Goal: Task Accomplishment & Management: Use online tool/utility

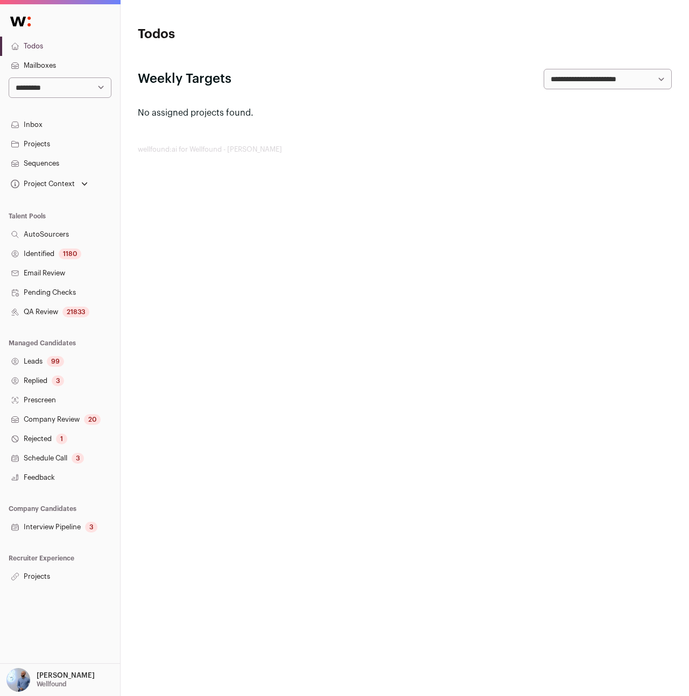
click at [36, 568] on link "Projects" at bounding box center [60, 576] width 120 height 19
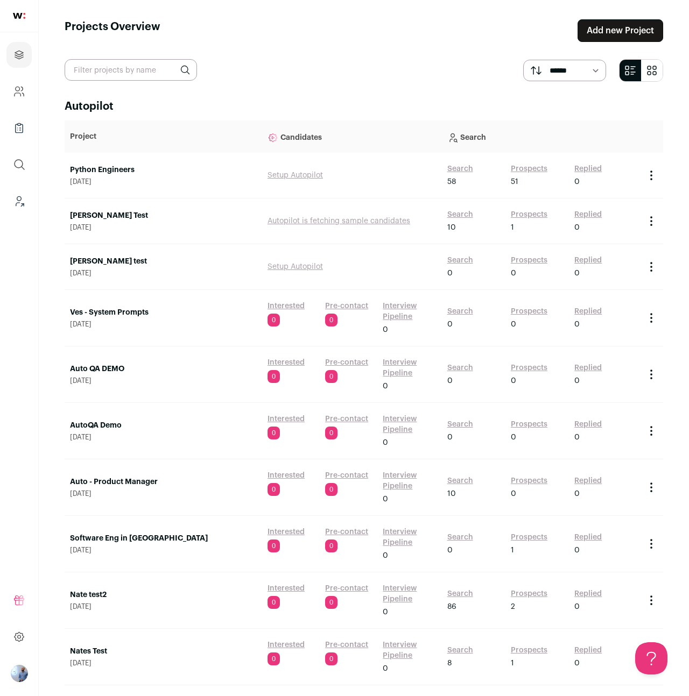
click at [456, 166] on link "Search" at bounding box center [460, 169] width 26 height 11
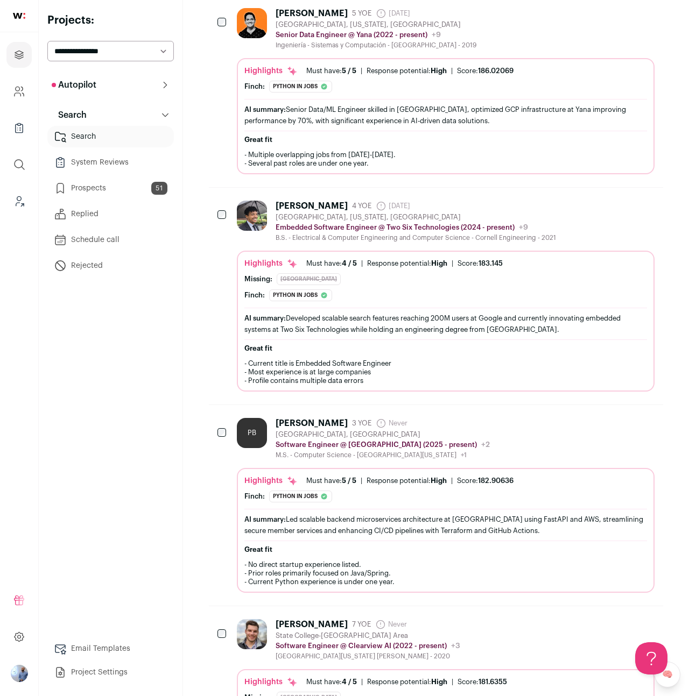
scroll to position [3182, 0]
click at [352, 280] on div "Missing: [GEOGRAPHIC_DATA]" at bounding box center [445, 279] width 402 height 12
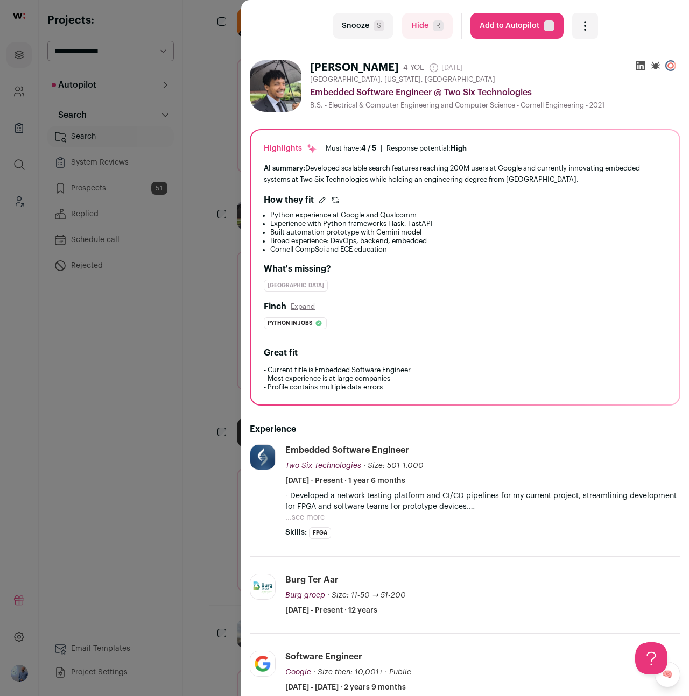
scroll to position [0, 0]
click at [136, 293] on div "last Snooze S Hide R Add to Autopilot T More actions Report a Problem Report th…" at bounding box center [344, 348] width 689 height 696
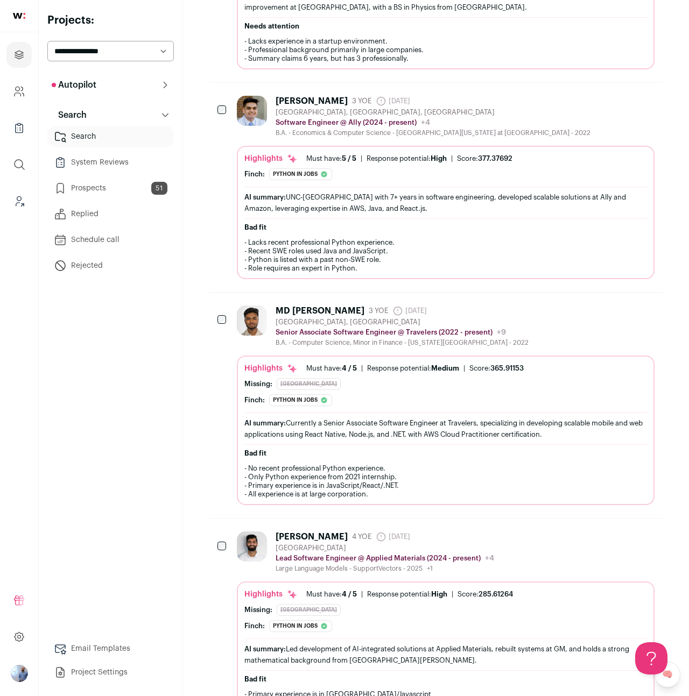
scroll to position [9813, 0]
click at [226, 117] on div at bounding box center [222, 111] width 11 height 30
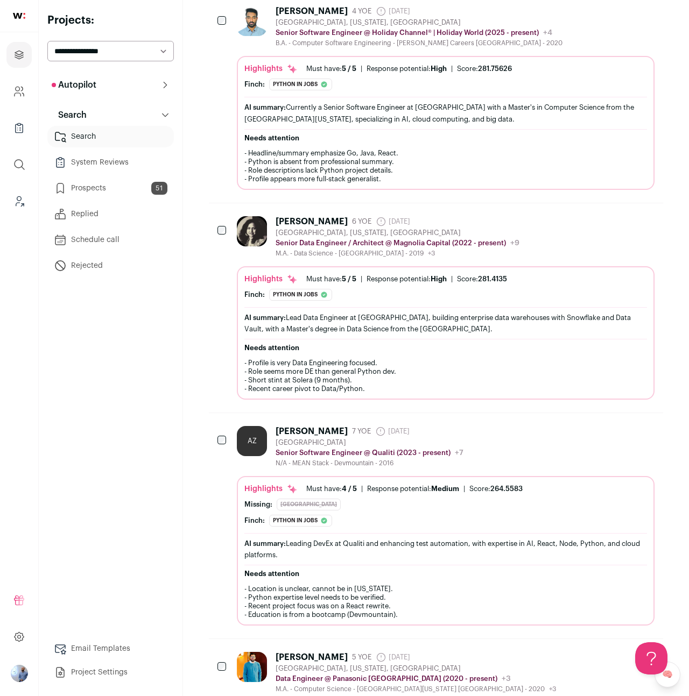
scroll to position [6513, 0]
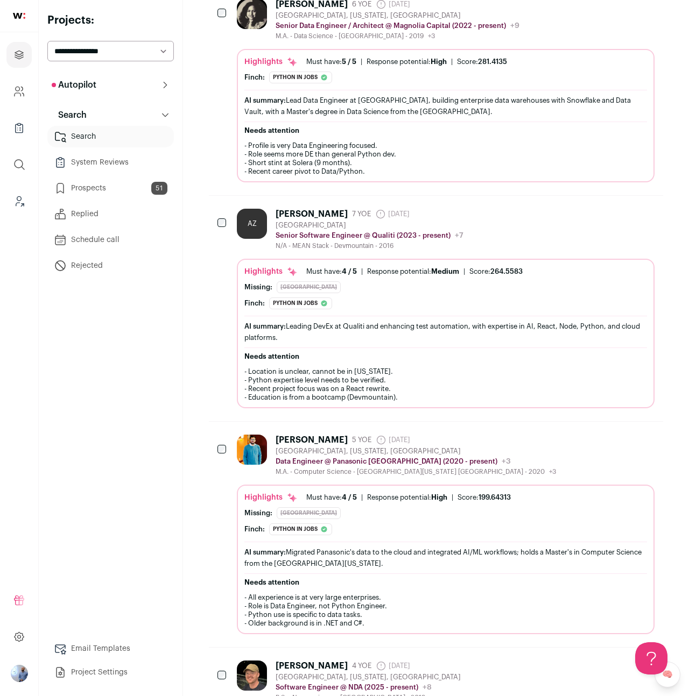
click at [160, 318] on div "Autopilot Autopilot Interested Pre-contact 51 Interview Pipeline Analytics Cont…" at bounding box center [110, 378] width 126 height 609
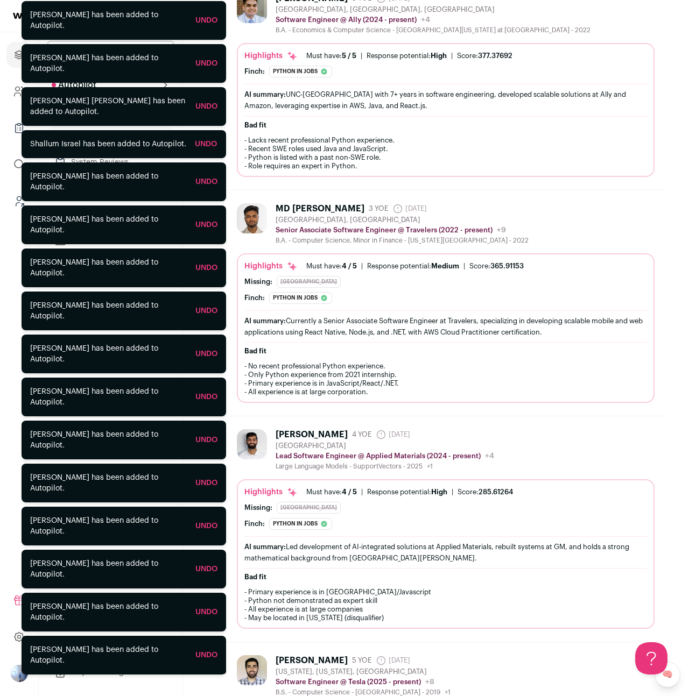
scroll to position [0, 0]
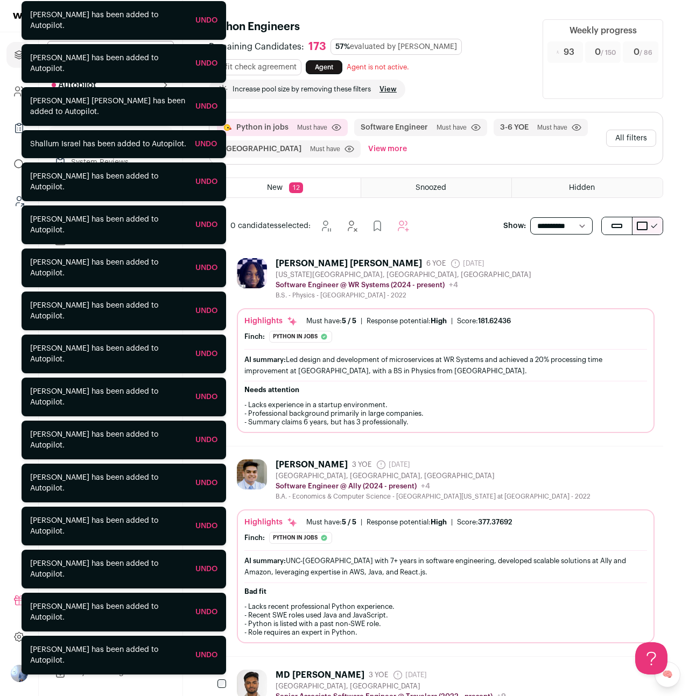
click at [637, 137] on button "All filters" at bounding box center [631, 138] width 50 height 17
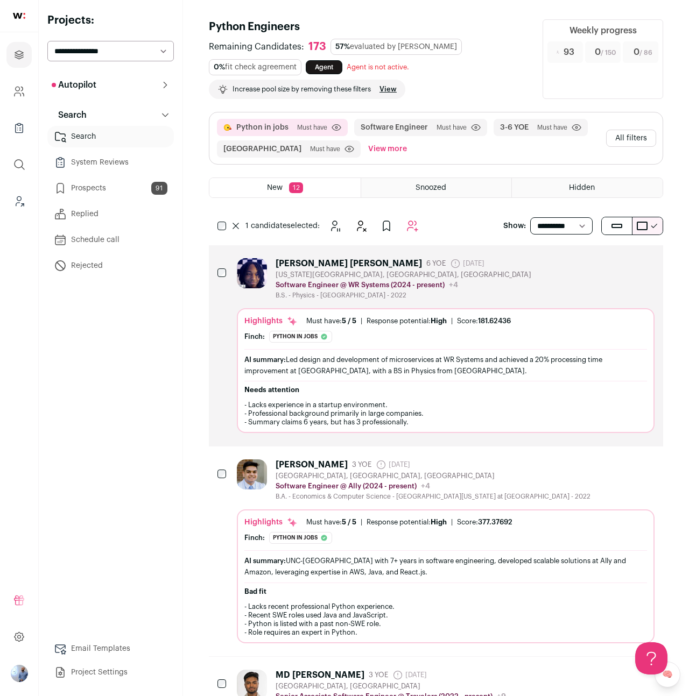
click at [625, 158] on div "Python in jobs Must have Click to disable/enable criteria Software Engineer Mus…" at bounding box center [435, 138] width 453 height 52
click at [628, 138] on button "All filters" at bounding box center [631, 138] width 50 height 17
click at [634, 139] on button "All filters" at bounding box center [631, 138] width 50 height 17
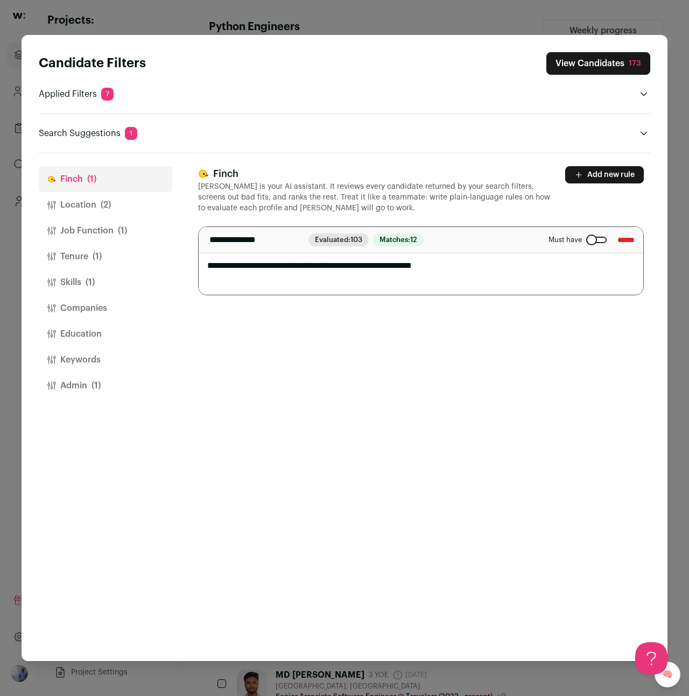
click at [116, 209] on button "Location (2)" at bounding box center [105, 205] width 133 height 26
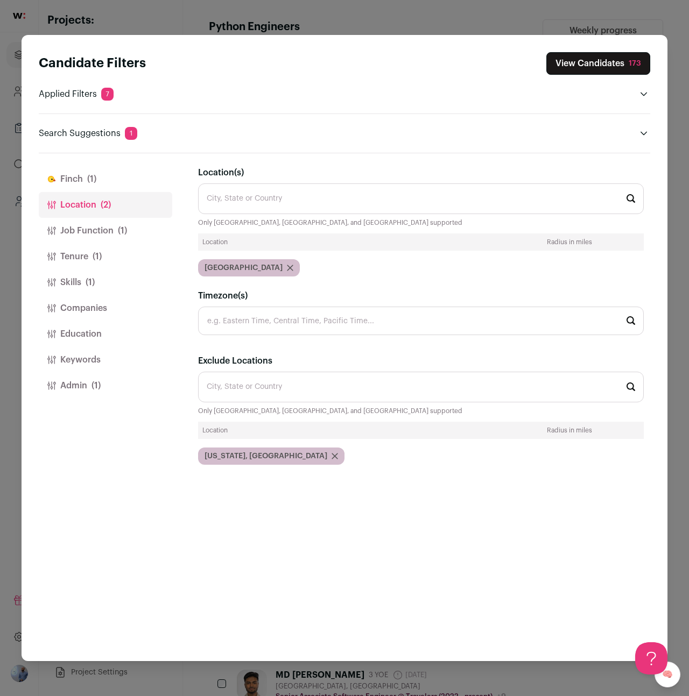
click at [98, 371] on button "Keywords" at bounding box center [105, 360] width 133 height 26
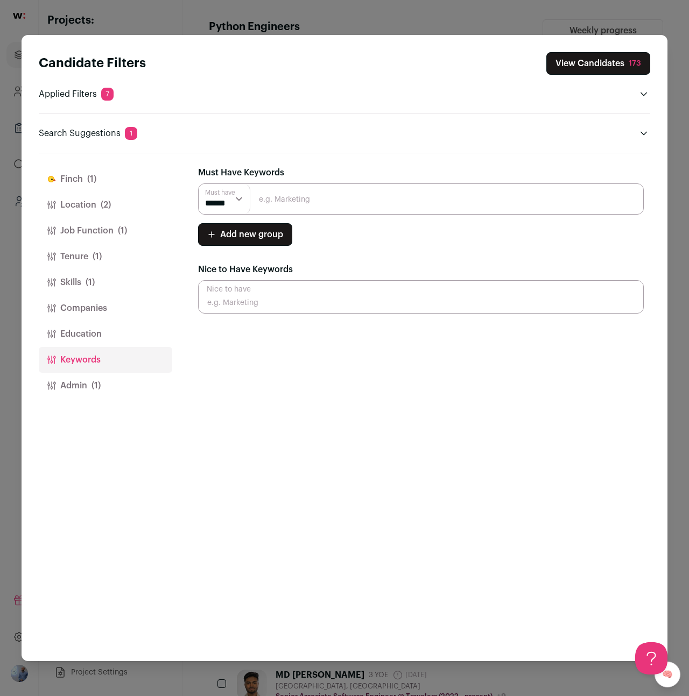
click at [100, 384] on span "(1)" at bounding box center [95, 385] width 9 height 13
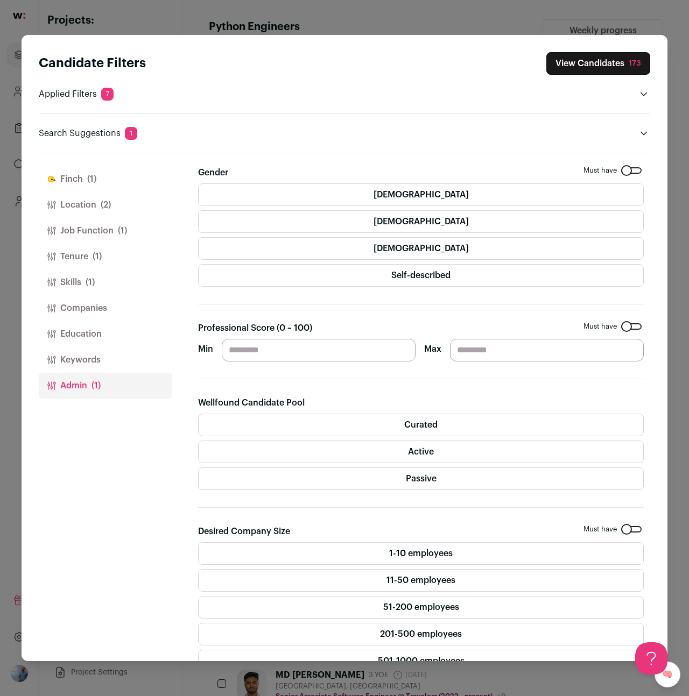
click at [397, 448] on label "Active" at bounding box center [420, 452] width 445 height 23
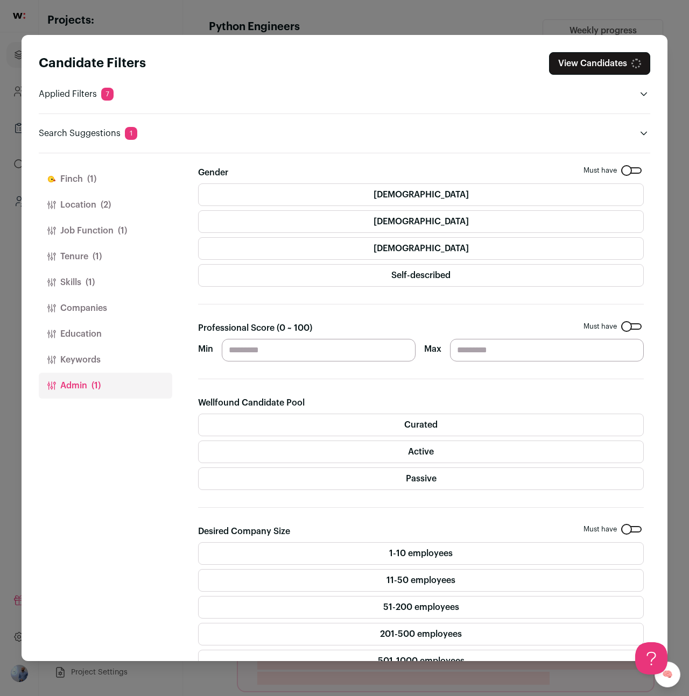
click at [605, 66] on button "View Candidates" at bounding box center [599, 63] width 101 height 23
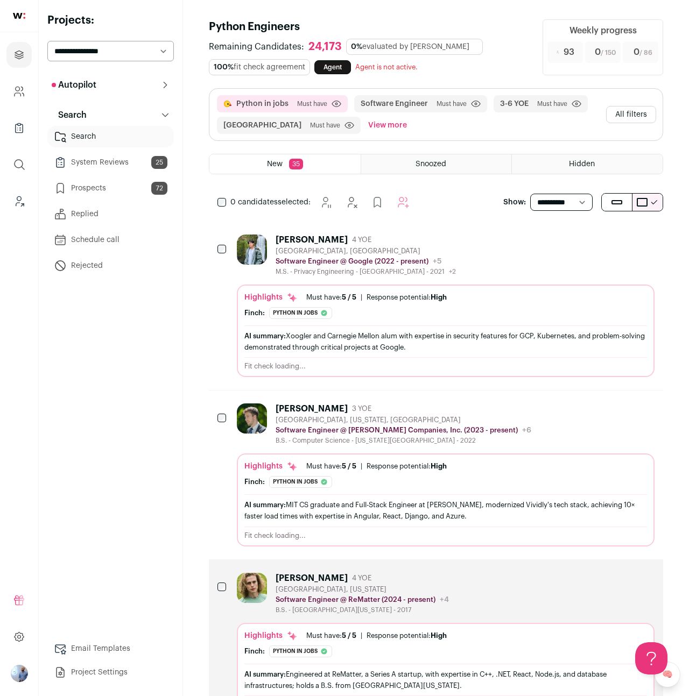
scroll to position [33, 0]
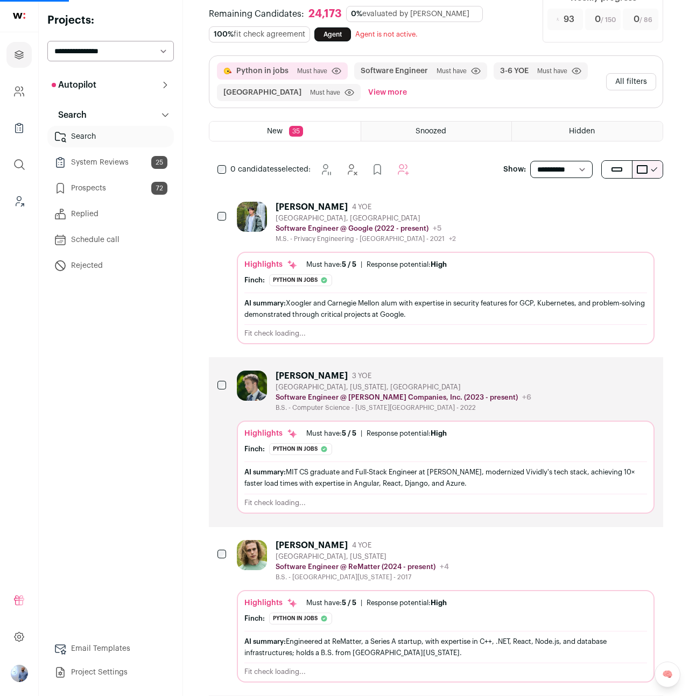
click at [632, 81] on button "All filters" at bounding box center [631, 81] width 50 height 17
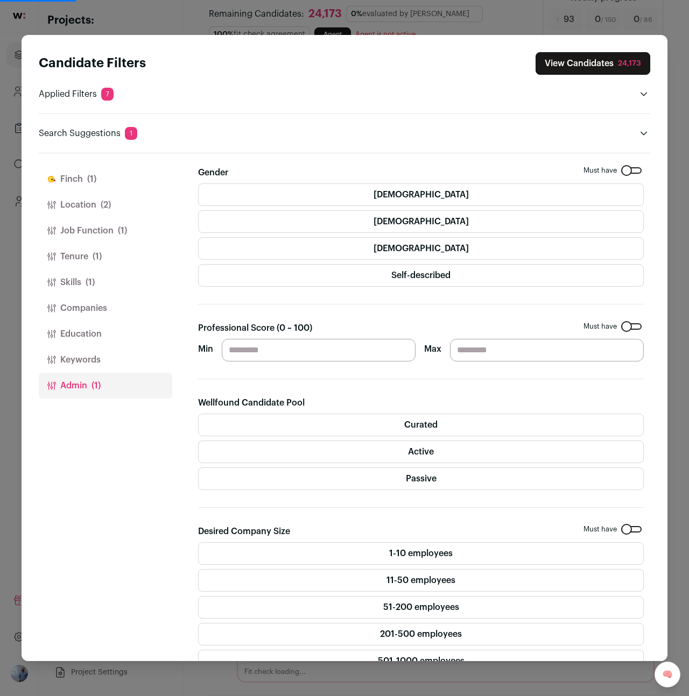
click at [98, 292] on button "Skills (1)" at bounding box center [105, 283] width 133 height 26
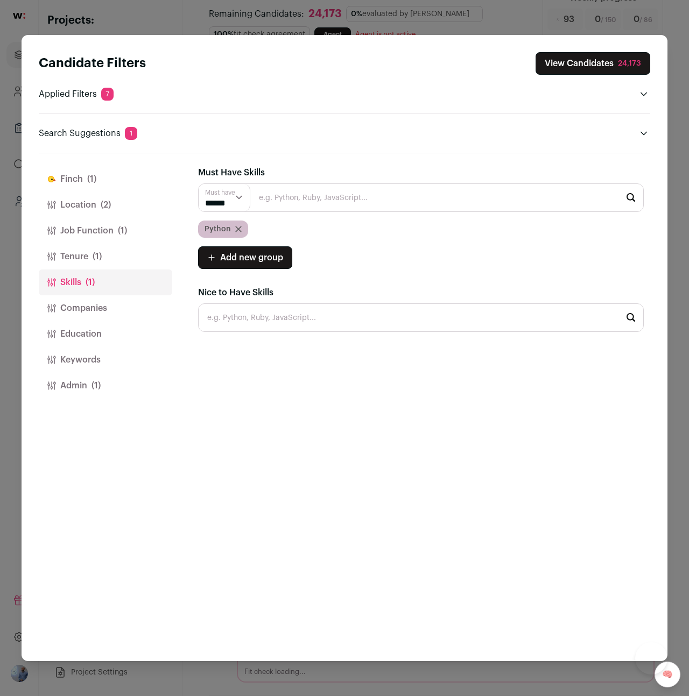
click at [102, 306] on button "Companies" at bounding box center [105, 308] width 133 height 26
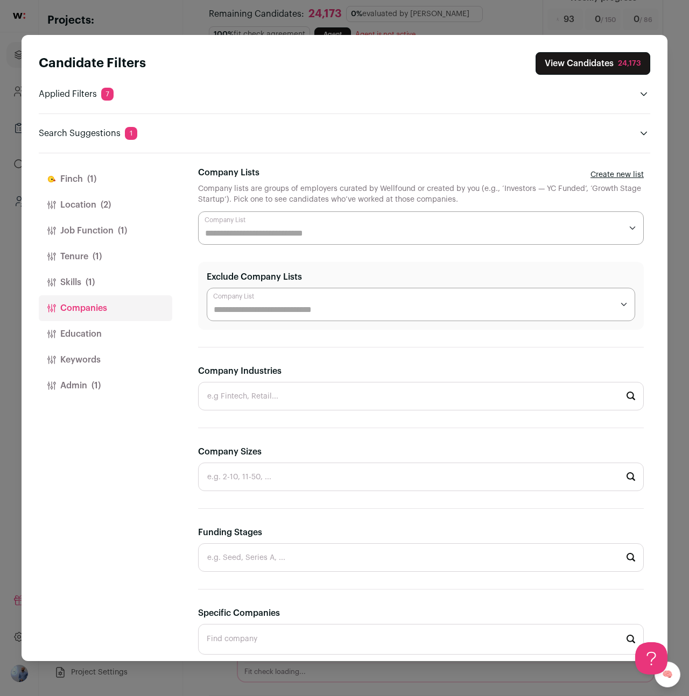
click at [320, 309] on input "Exclude Company Lists" at bounding box center [413, 309] width 399 height 13
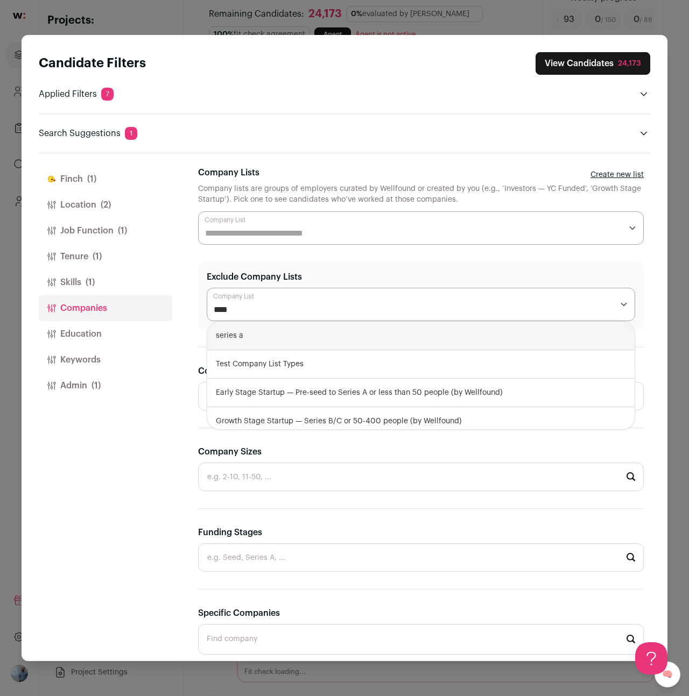
type input "*****"
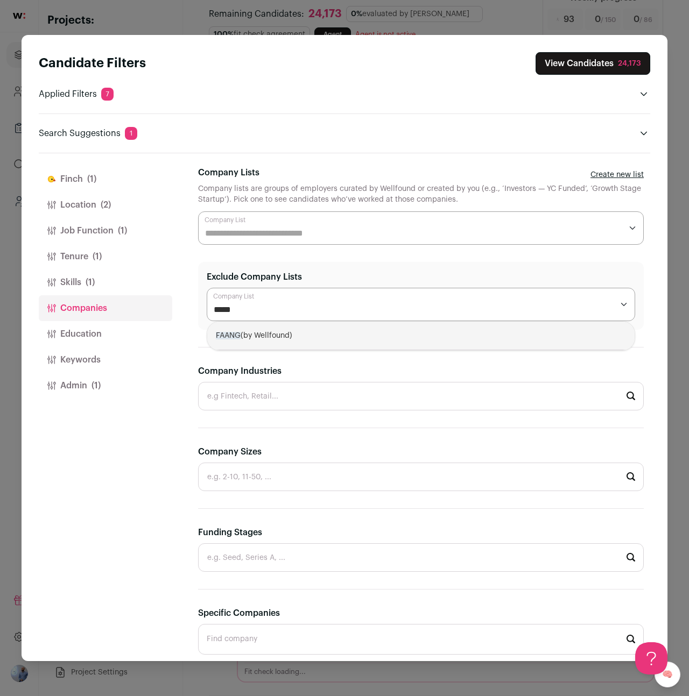
click at [302, 337] on div "FAANG (by Wellfound)" at bounding box center [420, 336] width 427 height 29
select select "****"
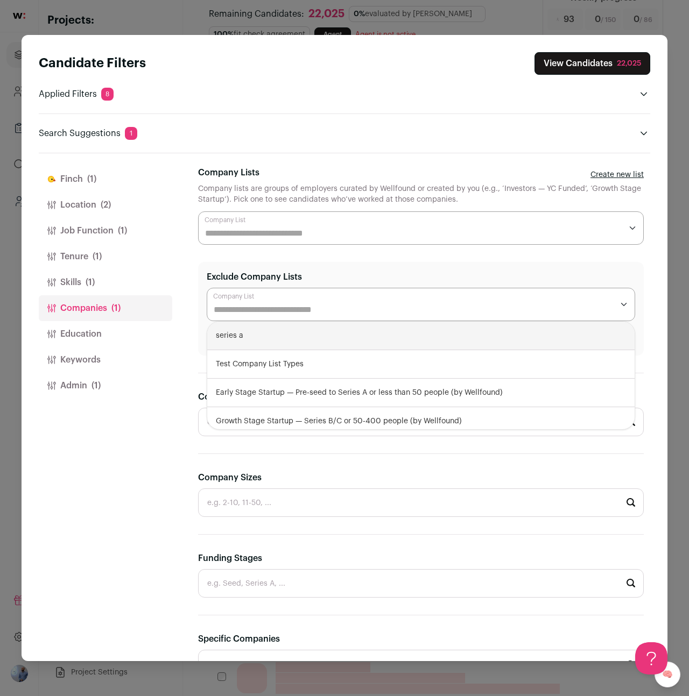
click at [592, 68] on button "View Candidates 22,025" at bounding box center [592, 63] width 116 height 23
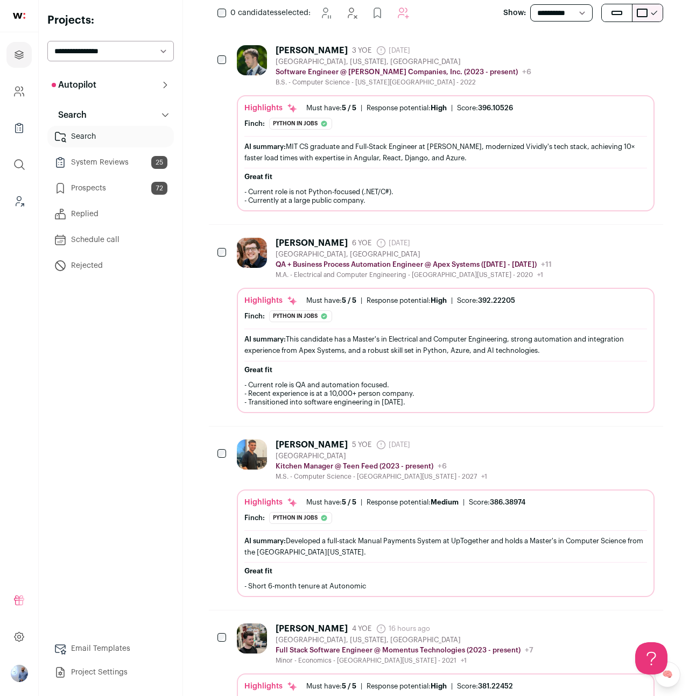
click at [365, 181] on h2 "Great fit" at bounding box center [445, 177] width 402 height 9
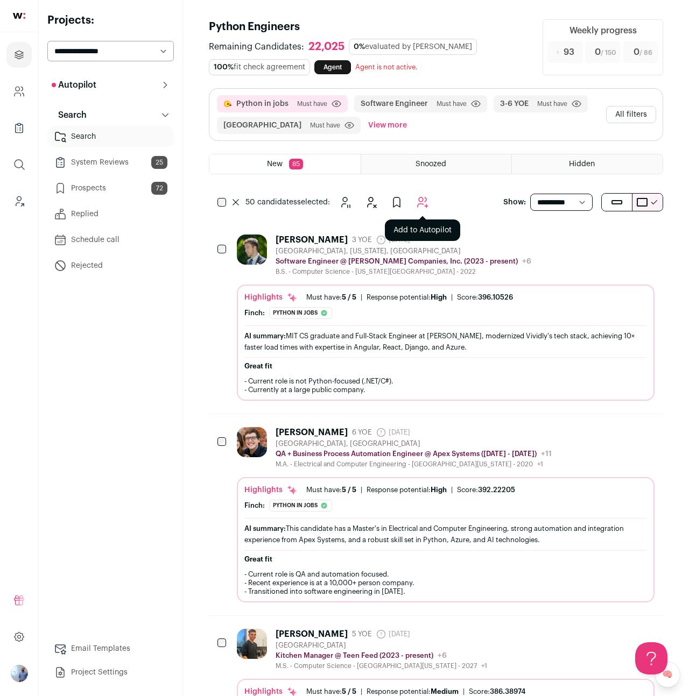
click at [420, 207] on icon "Add to Autopilot" at bounding box center [422, 202] width 13 height 13
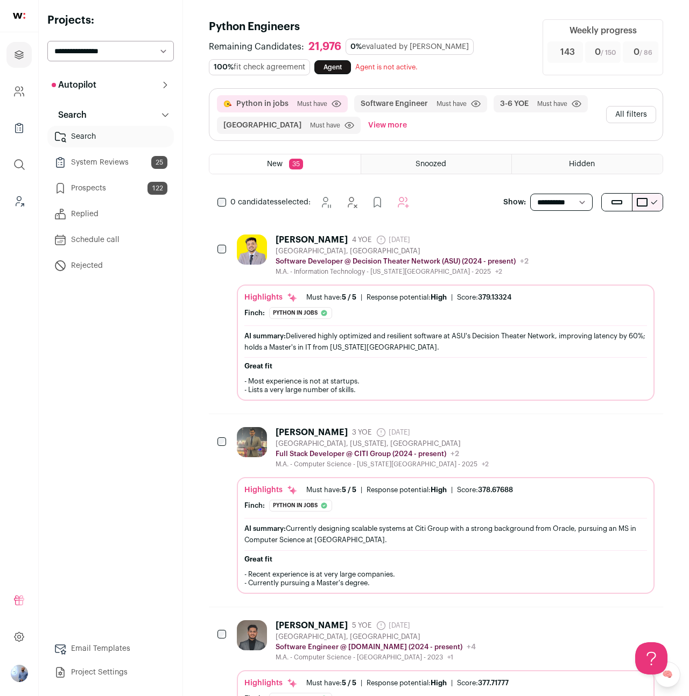
click at [225, 207] on div "0 candidates selected:" at bounding box center [316, 203] width 214 height 22
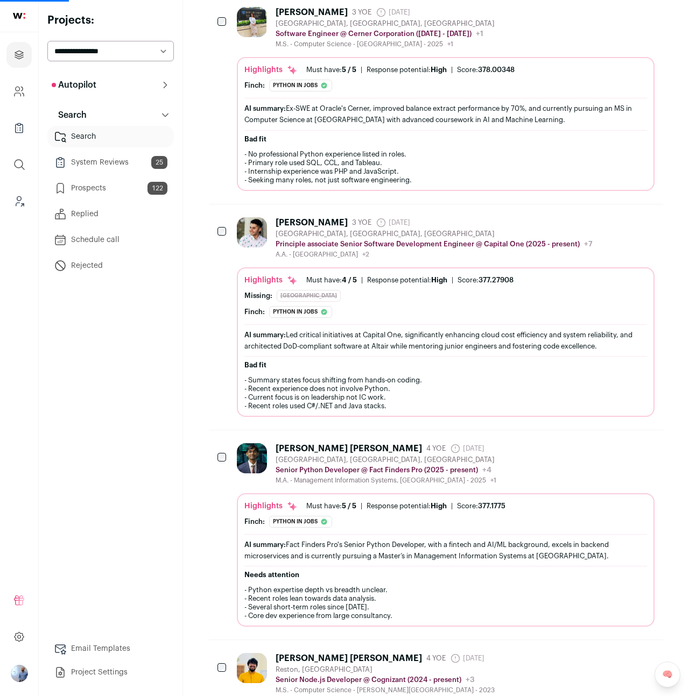
scroll to position [6835, 0]
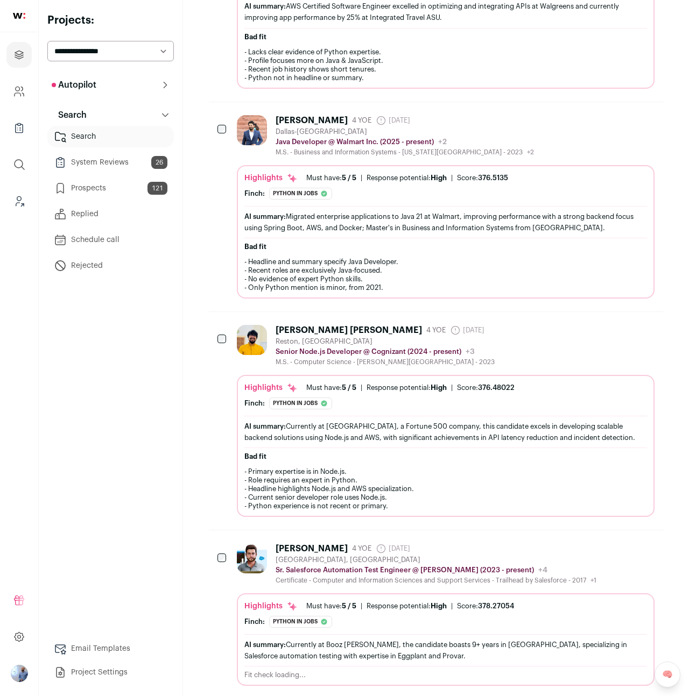
click at [221, 485] on div "[PERSON_NAME] [PERSON_NAME] 4 YOE [DATE] Admin only. The last time the profile …" at bounding box center [436, 421] width 454 height 218
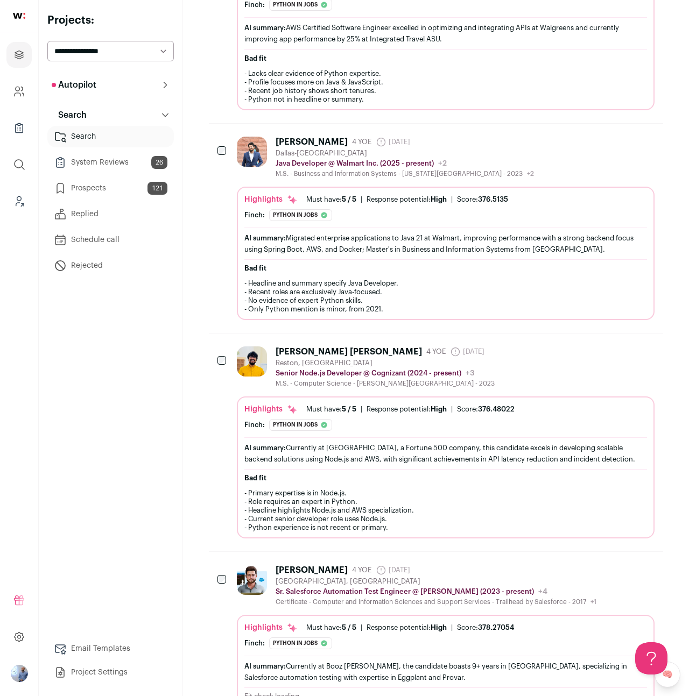
scroll to position [6791, 0]
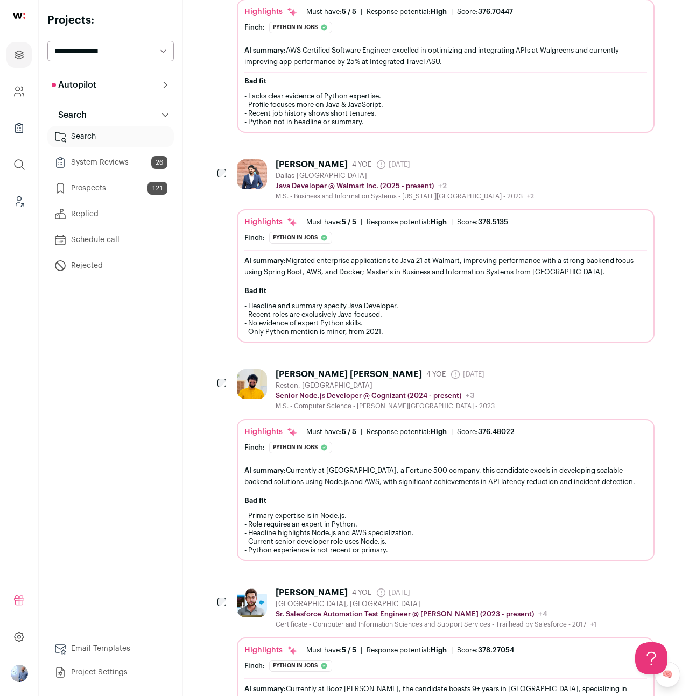
click at [225, 369] on div at bounding box center [222, 384] width 11 height 30
click at [220, 159] on div at bounding box center [222, 174] width 11 height 30
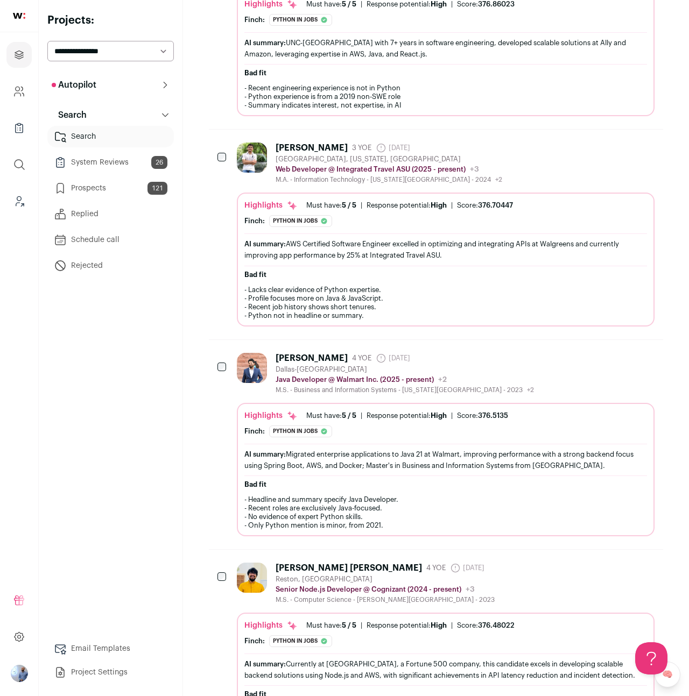
scroll to position [6586, 0]
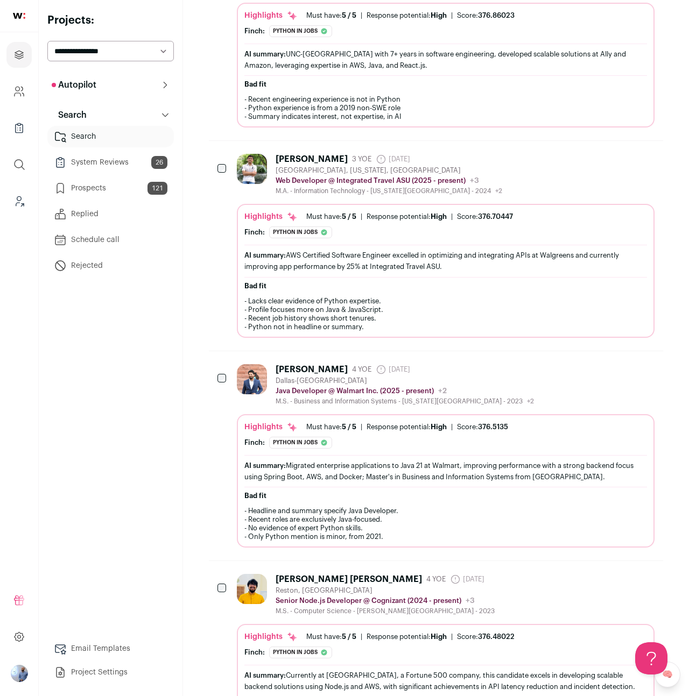
click at [224, 157] on div at bounding box center [222, 169] width 11 height 30
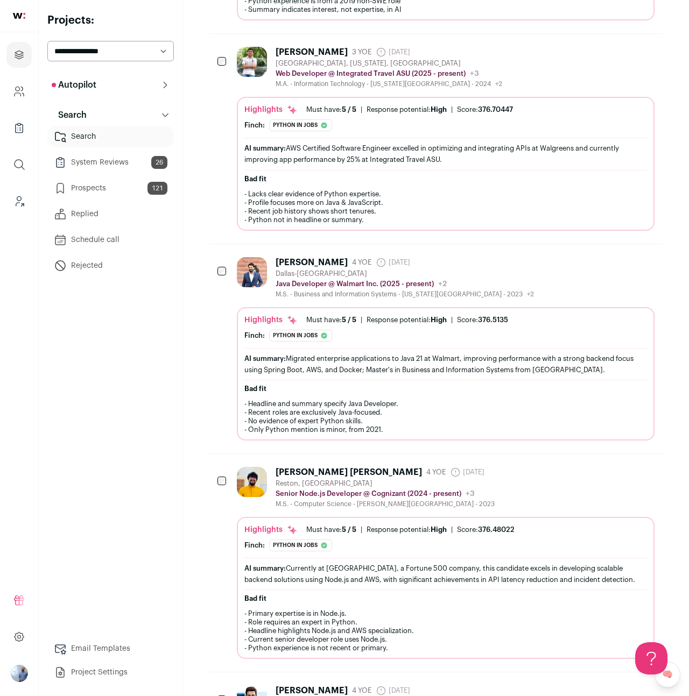
scroll to position [6789, 0]
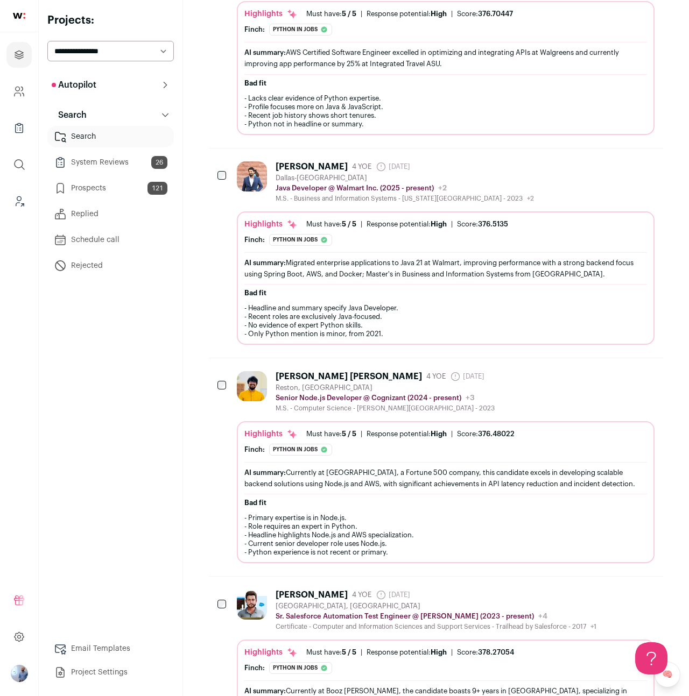
click at [224, 371] on div at bounding box center [222, 386] width 11 height 30
click at [215, 580] on div "[PERSON_NAME] 4 YOE [DATE] Admin only. The last time the profile was scraped. […" at bounding box center [436, 661] width 454 height 168
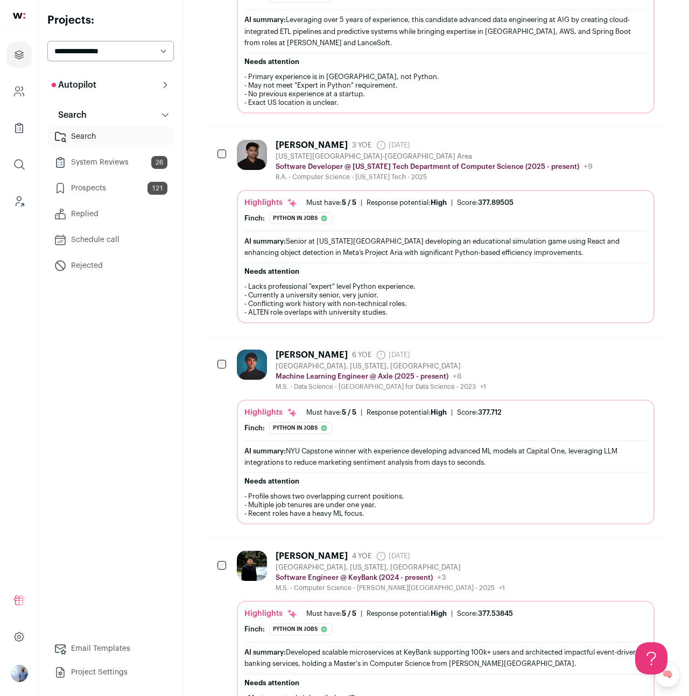
scroll to position [359, 0]
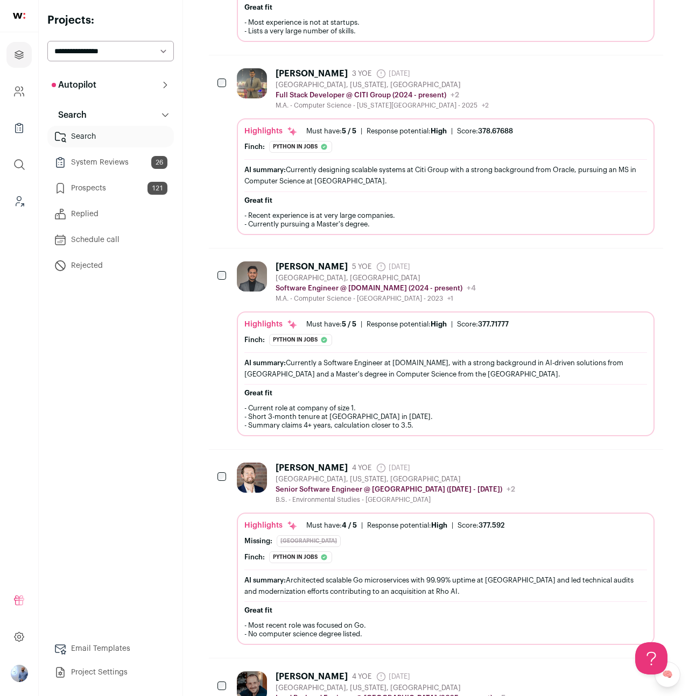
click at [272, 250] on div "[PERSON_NAME] 5 YOE [DATE] Admin only. The last time the profile was scraped. […" at bounding box center [436, 349] width 454 height 201
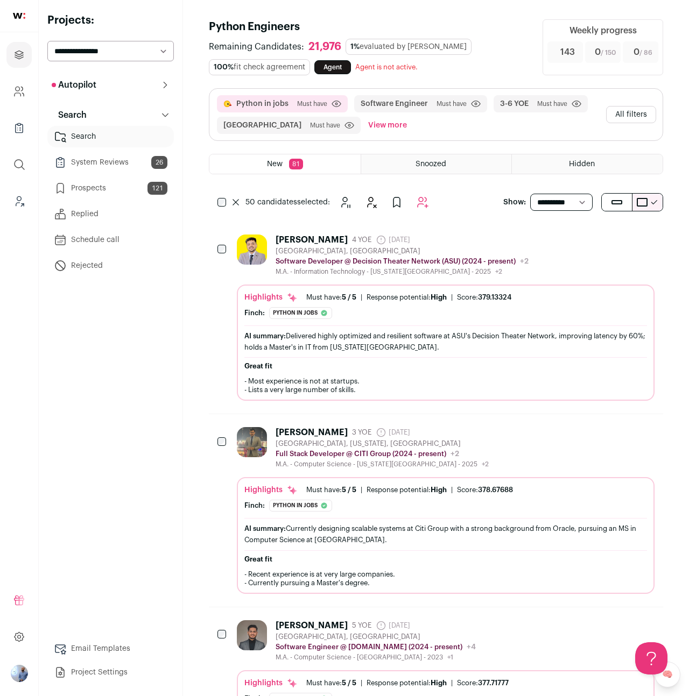
click at [110, 164] on link "System Reviews 26" at bounding box center [110, 163] width 126 height 22
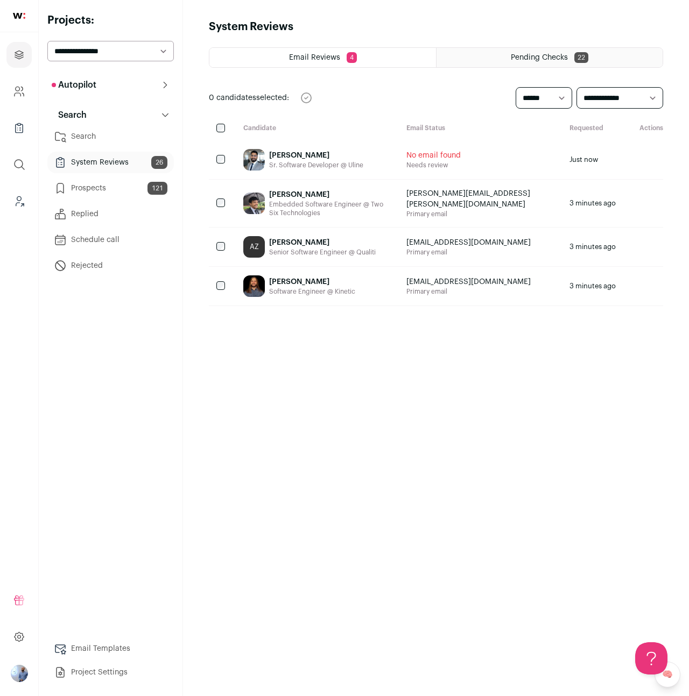
click at [128, 183] on link "Prospects 121" at bounding box center [110, 189] width 126 height 22
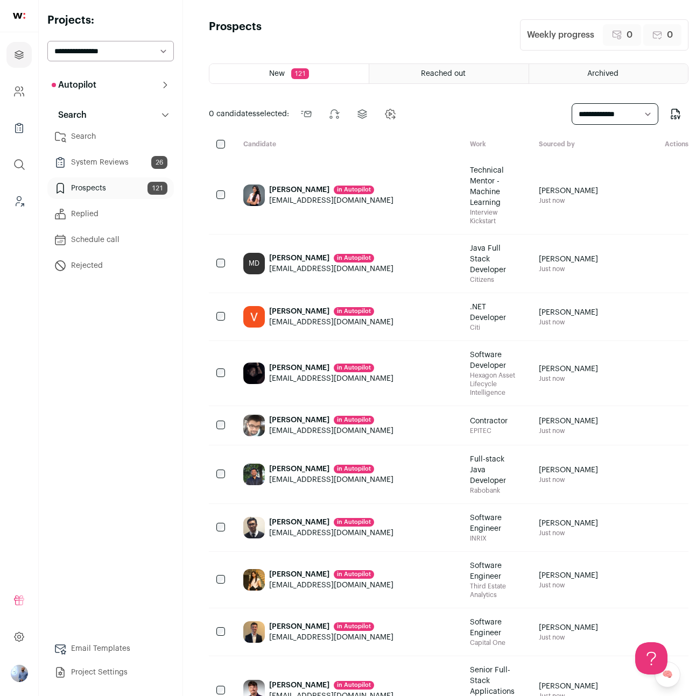
click at [91, 137] on link "Search" at bounding box center [110, 137] width 126 height 22
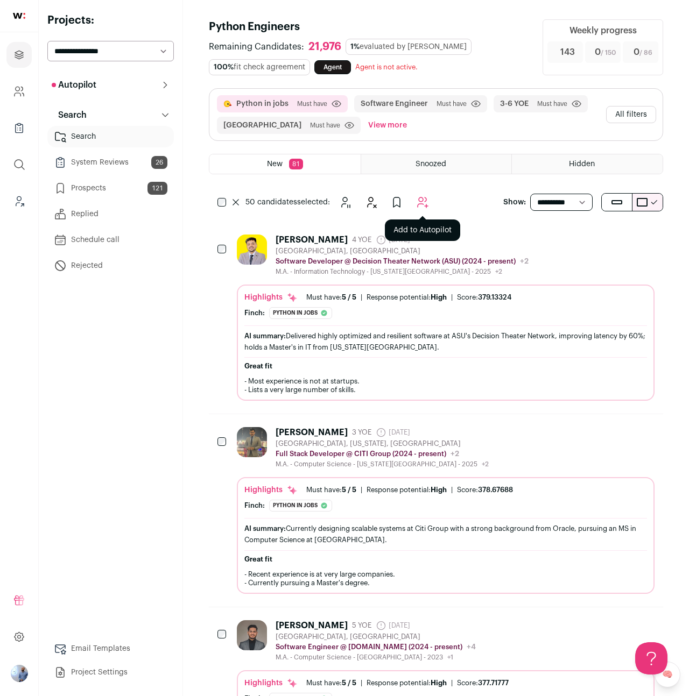
click at [421, 196] on icon "Add to Autopilot" at bounding box center [422, 202] width 13 height 13
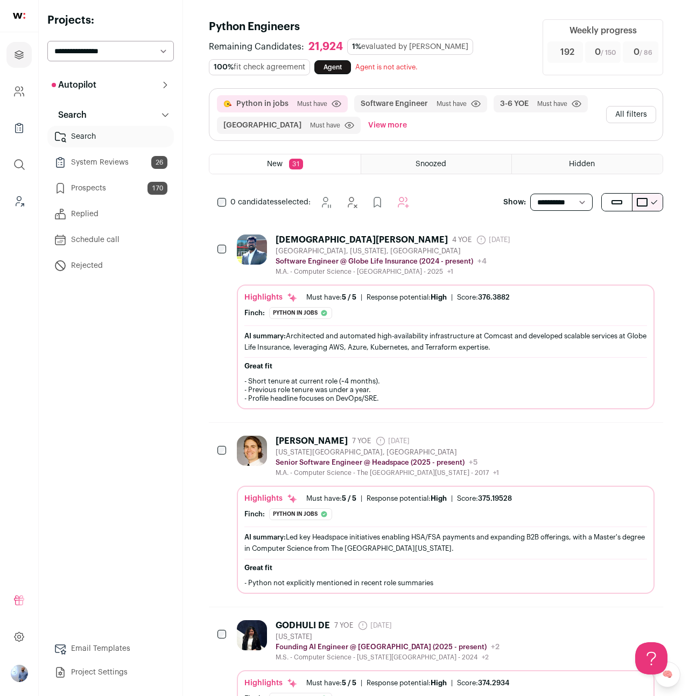
click at [100, 194] on link "Prospects 170" at bounding box center [110, 189] width 126 height 22
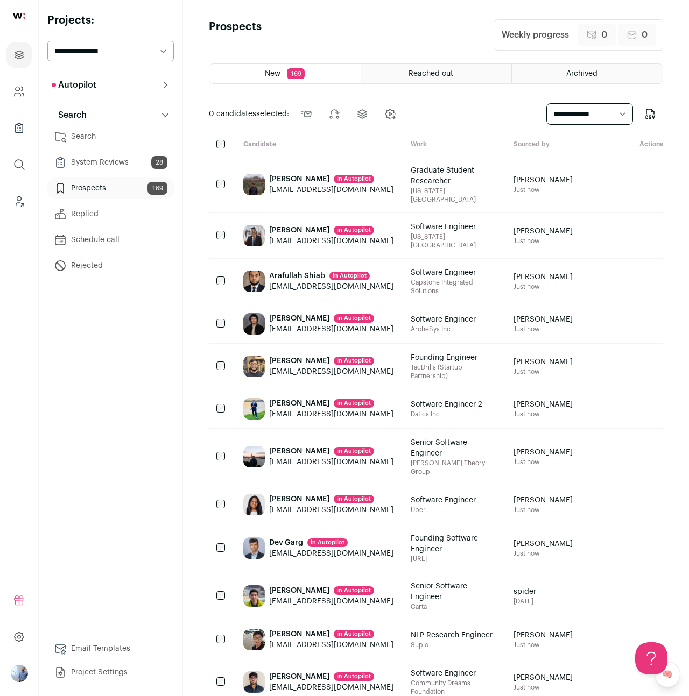
click at [100, 195] on link "Prospects 169" at bounding box center [110, 189] width 126 height 22
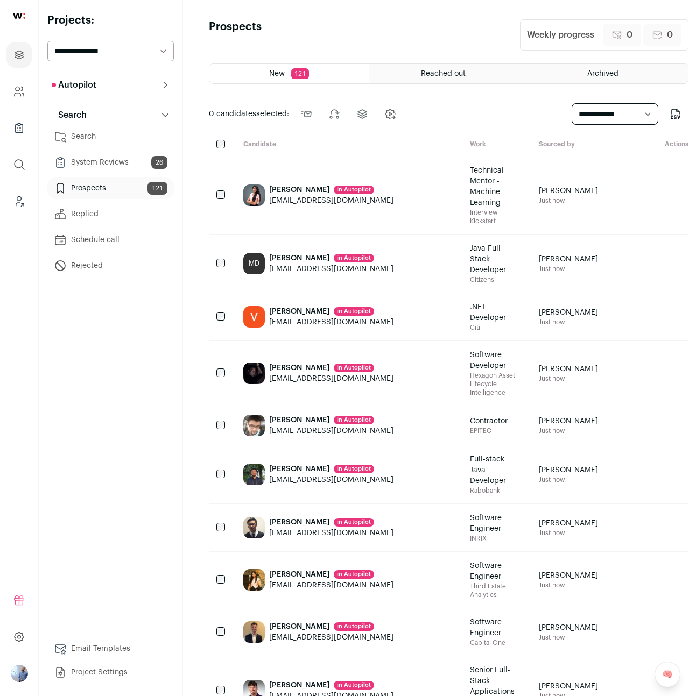
click at [100, 195] on link "Prospects 121" at bounding box center [110, 189] width 126 height 22
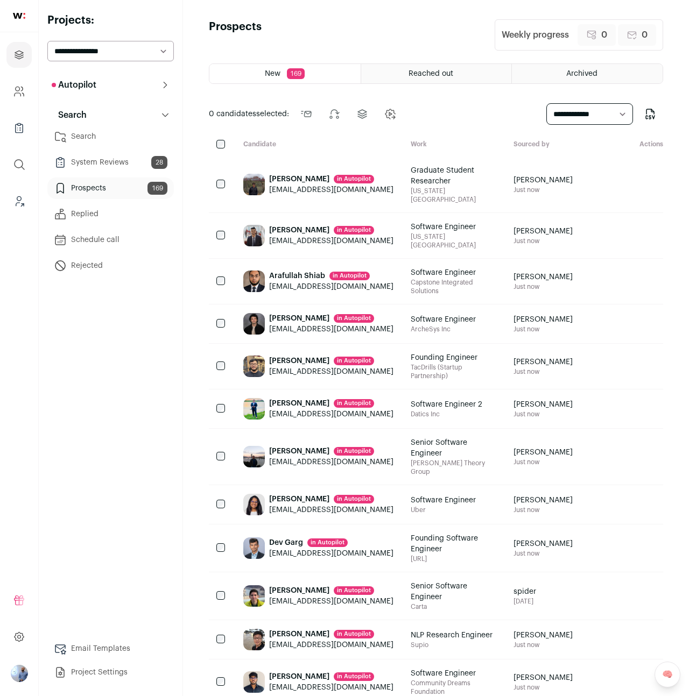
click at [100, 195] on link "Prospects 169" at bounding box center [110, 189] width 126 height 22
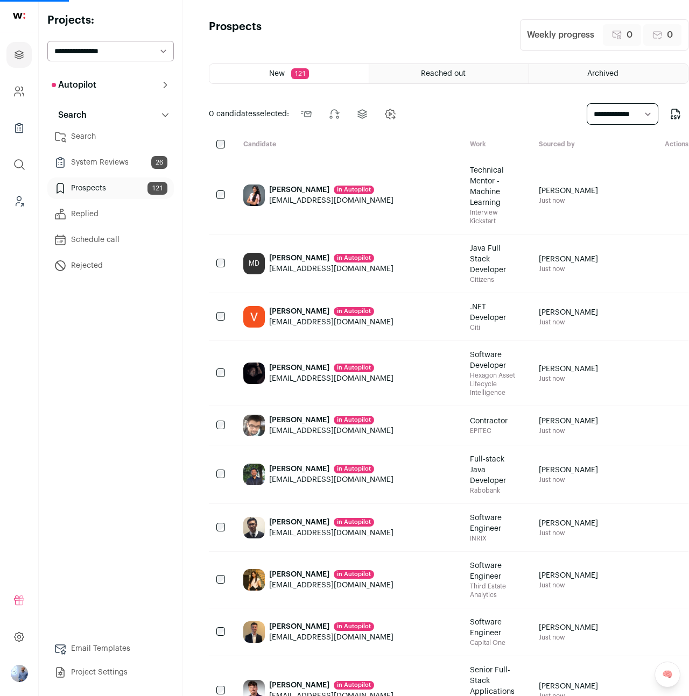
click at [100, 195] on link "Prospects 121" at bounding box center [110, 189] width 126 height 22
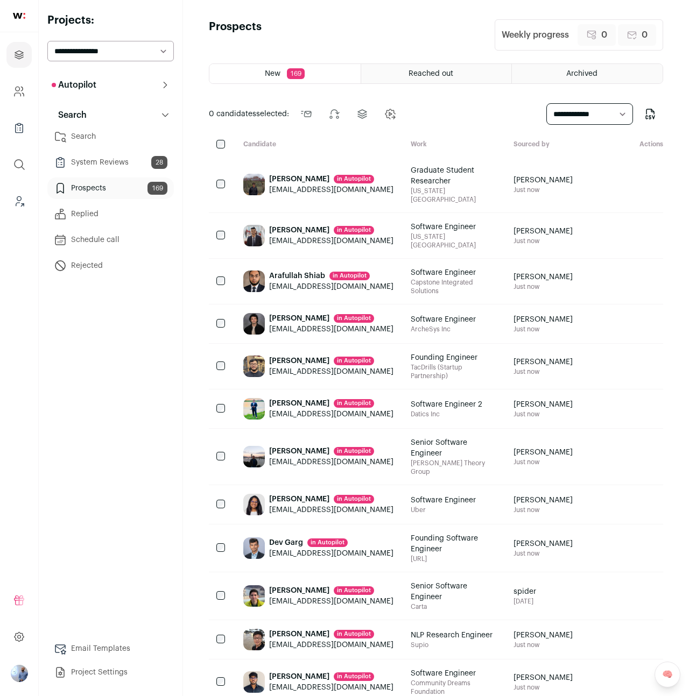
click at [119, 170] on link "System Reviews 28" at bounding box center [110, 163] width 126 height 22
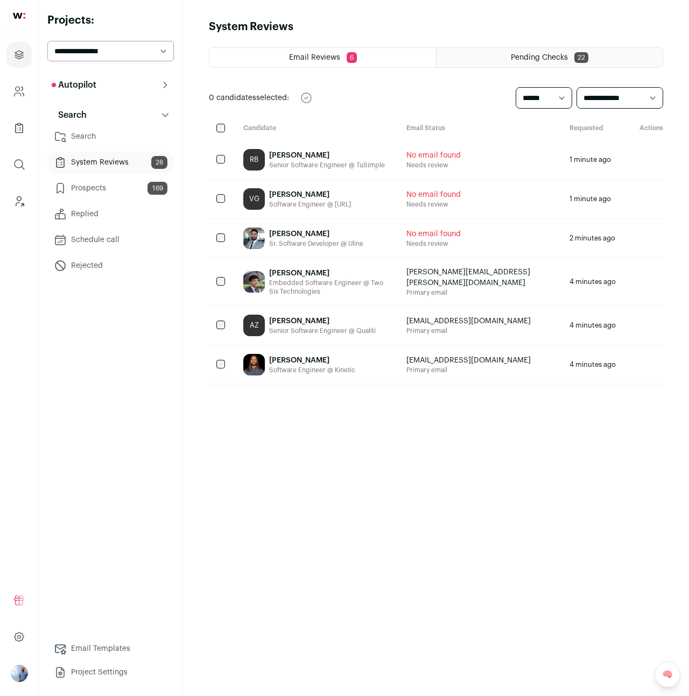
click at [116, 189] on link "Prospects 169" at bounding box center [110, 189] width 126 height 22
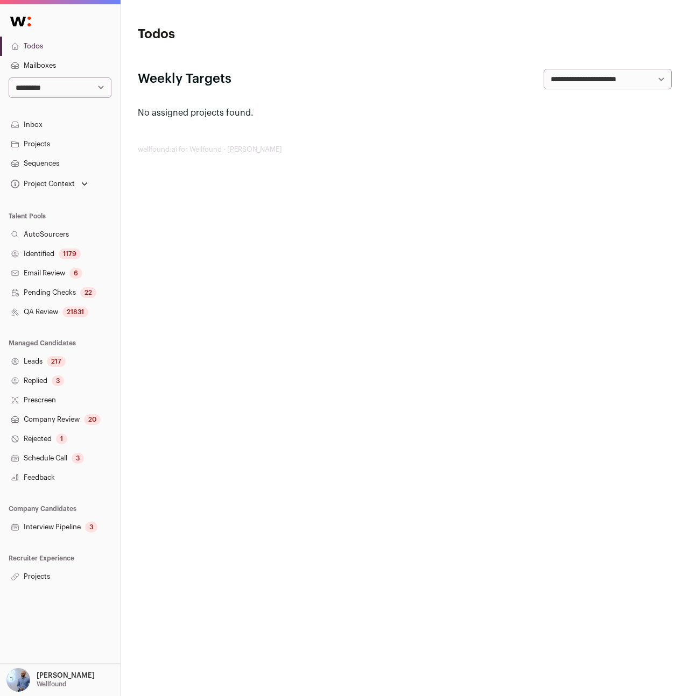
click at [34, 585] on link "Projects" at bounding box center [60, 576] width 120 height 19
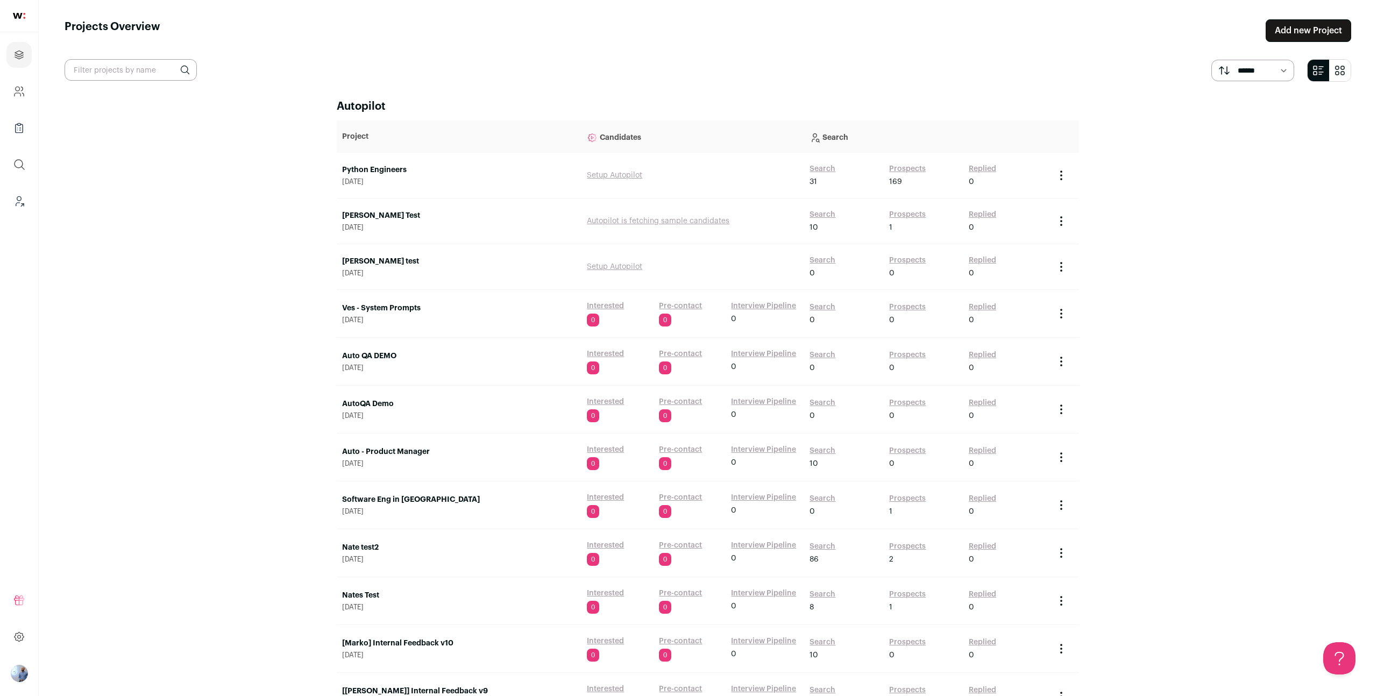
click at [688, 168] on link "Search" at bounding box center [823, 169] width 26 height 11
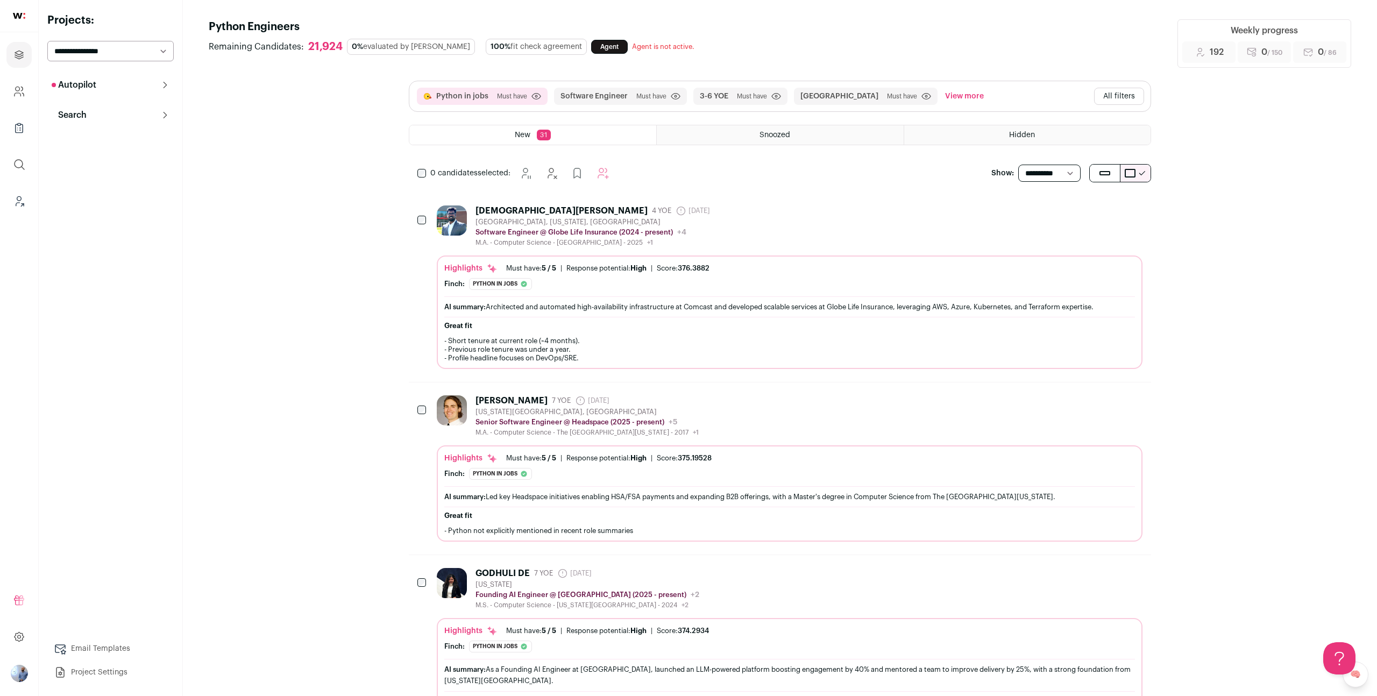
click at [688, 96] on button "All filters" at bounding box center [1119, 96] width 50 height 17
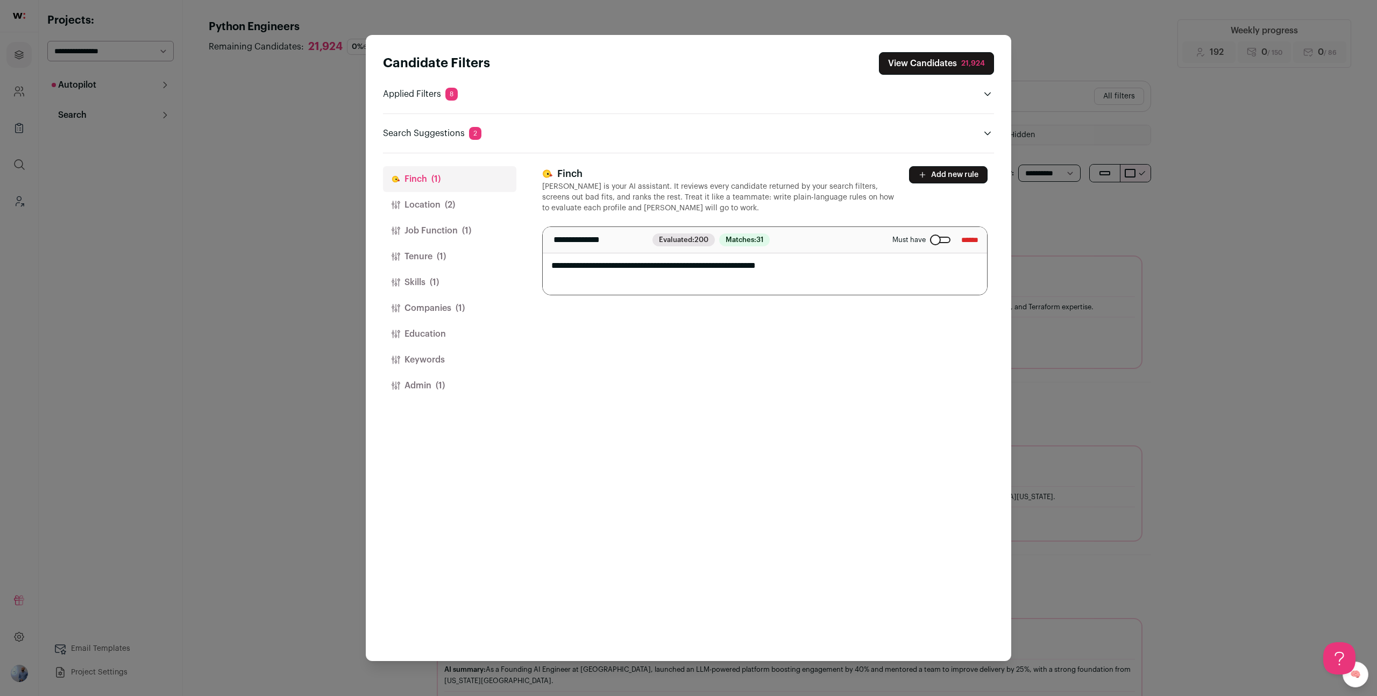
click at [417, 217] on button "Location (2)" at bounding box center [449, 205] width 133 height 26
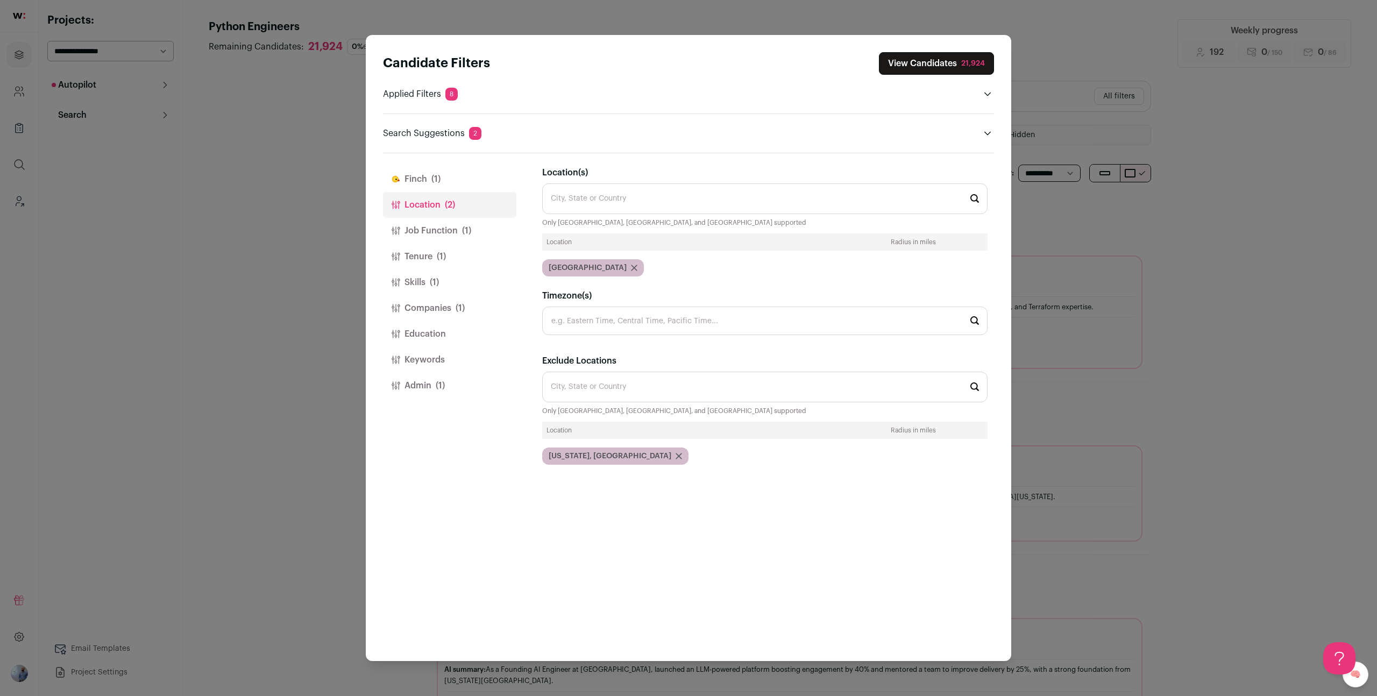
click at [448, 233] on button "Job Function (1)" at bounding box center [449, 231] width 133 height 26
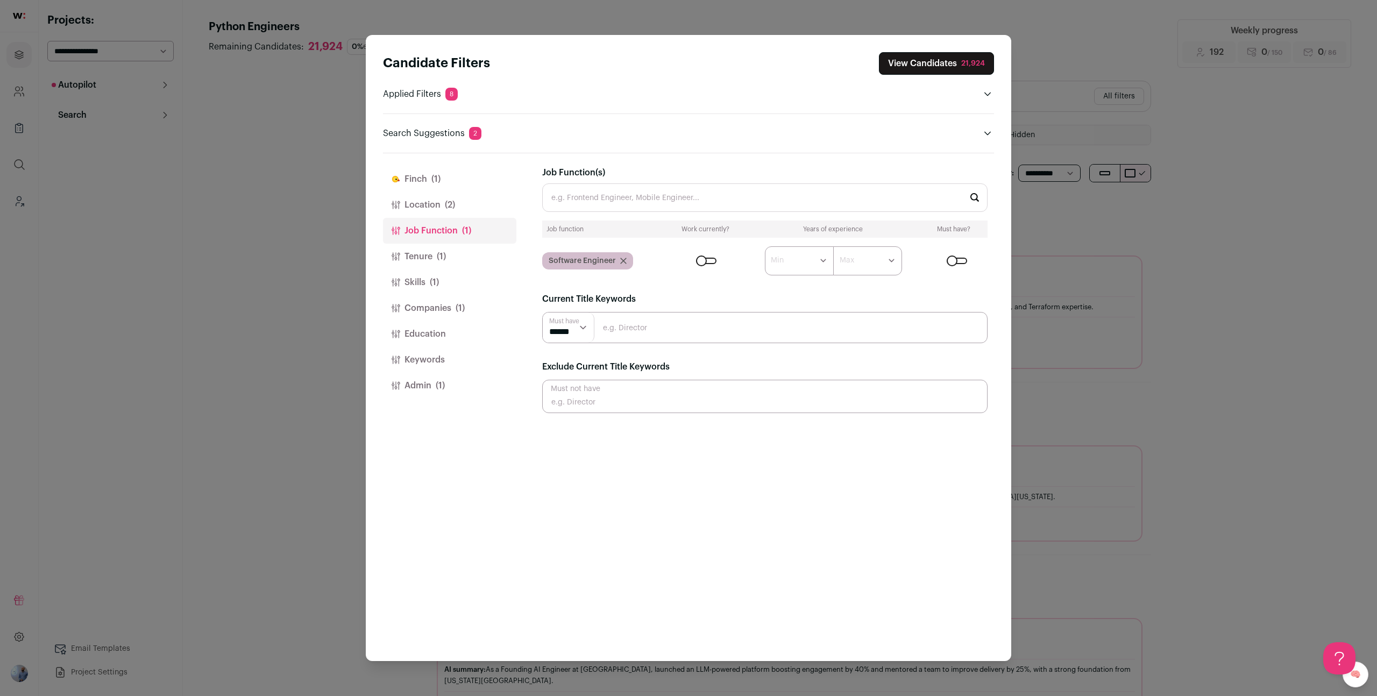
click at [468, 276] on button "Skills (1)" at bounding box center [449, 283] width 133 height 26
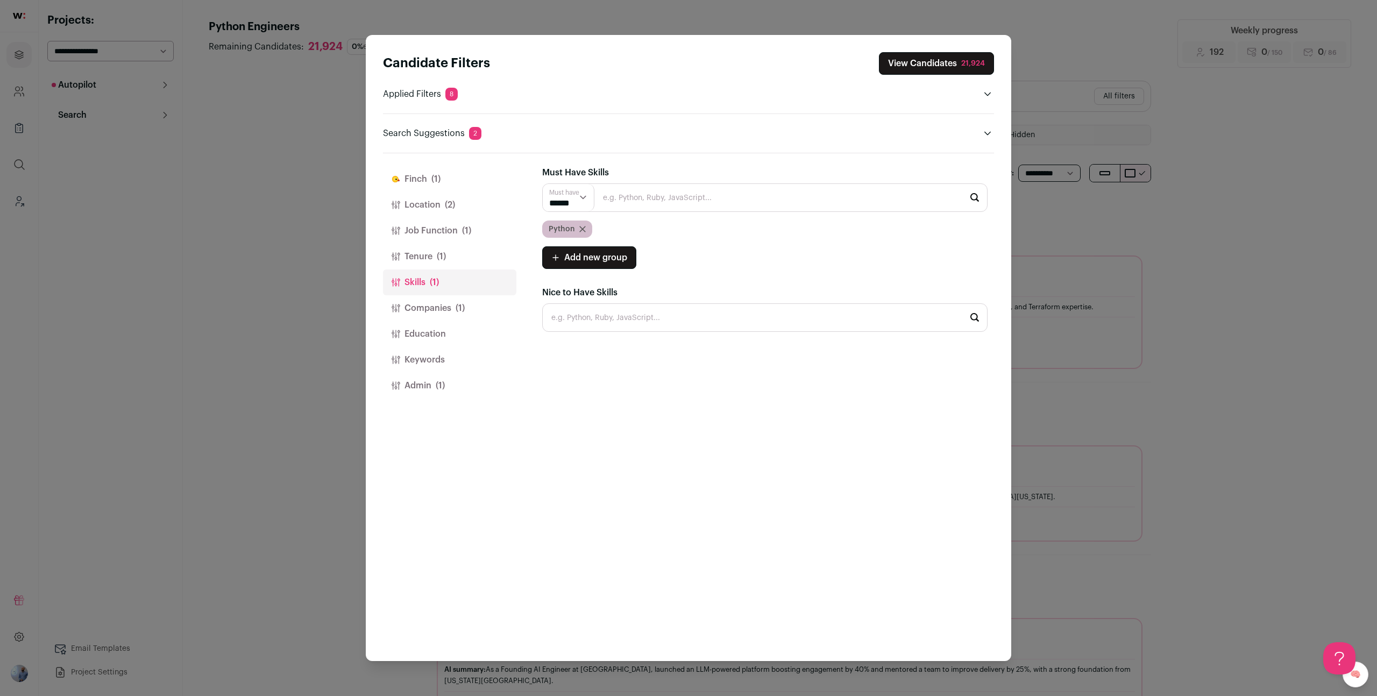
click at [453, 258] on button "Tenure (1)" at bounding box center [449, 257] width 133 height 26
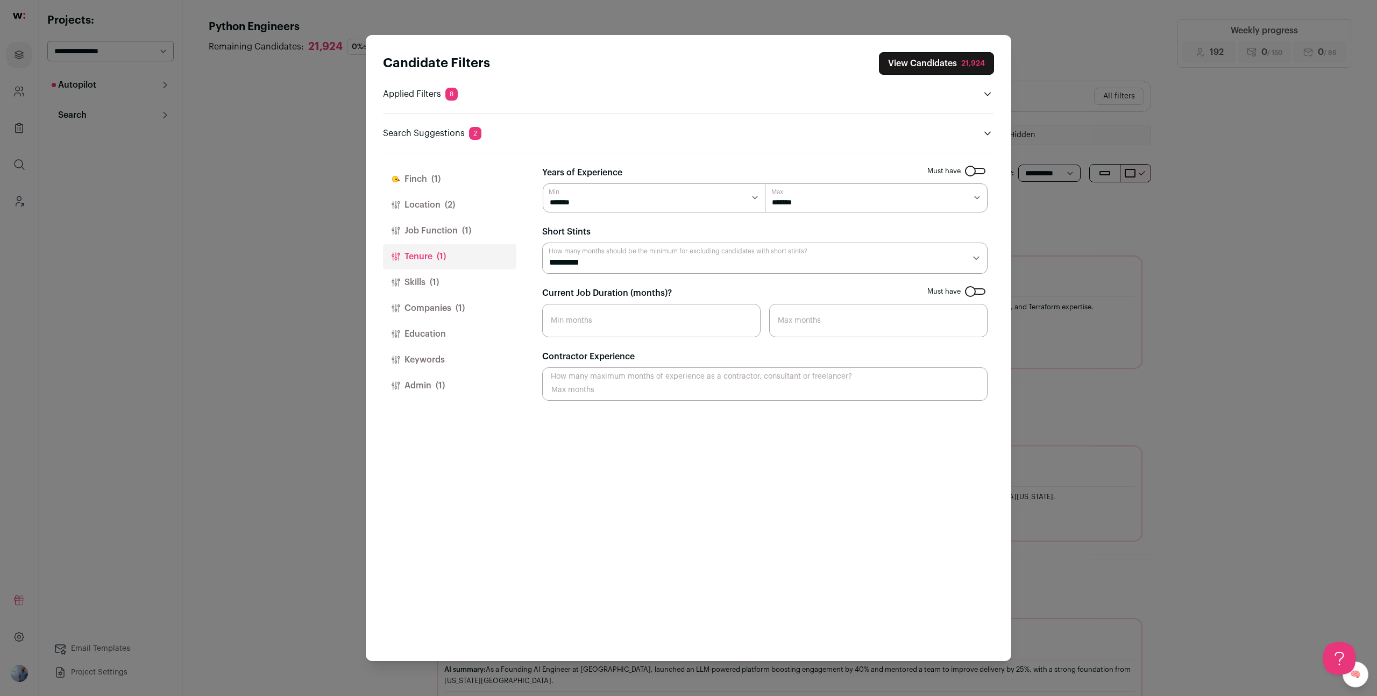
click at [578, 204] on select "******* ****** ******* ******* ******* *******" at bounding box center [654, 197] width 223 height 29
click at [585, 220] on form "Must have Years of Experience ******* ****** ******* ******* ******* ******* Mi…" at bounding box center [764, 283] width 445 height 235
click at [584, 195] on select "******* ****** ******* ******* ******* *******" at bounding box center [654, 197] width 223 height 29
select select "*"
click at [543, 183] on select "******* ****** ******* ******* ******* *******" at bounding box center [654, 197] width 223 height 29
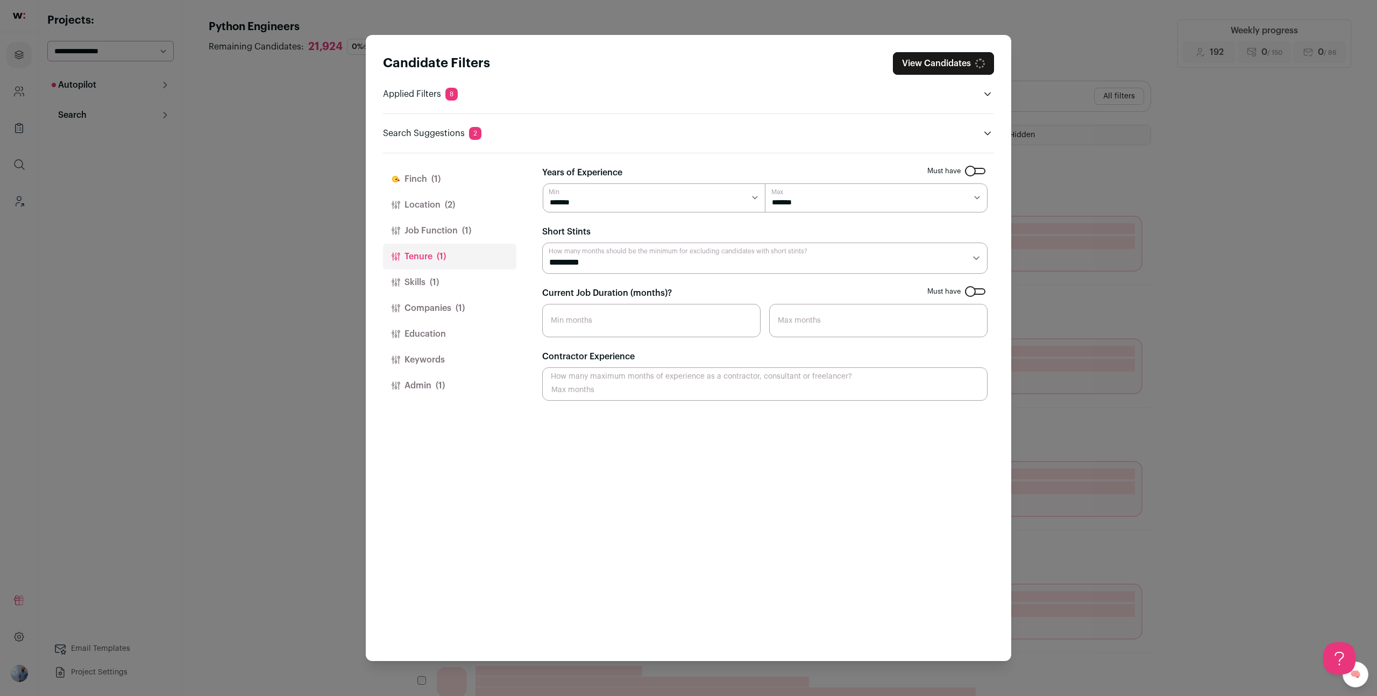
click at [434, 285] on span "(1)" at bounding box center [434, 282] width 9 height 13
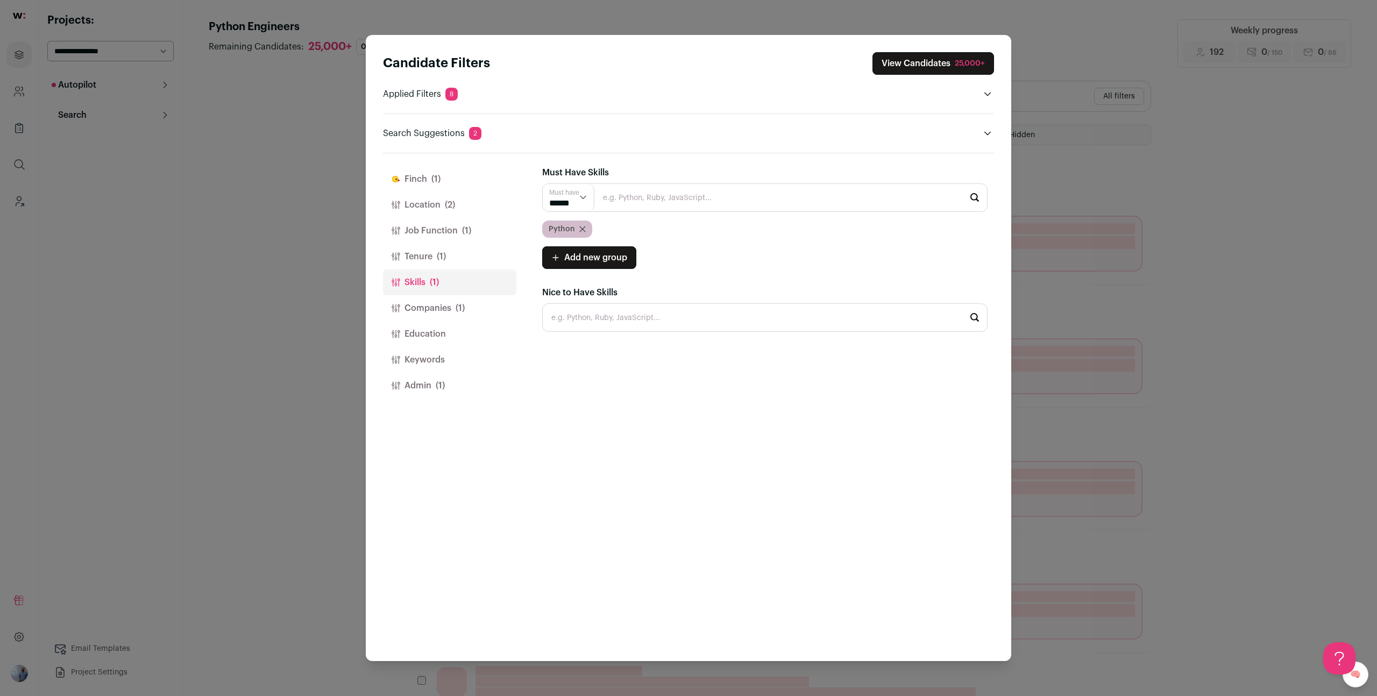
click at [467, 306] on button "Companies (1)" at bounding box center [449, 308] width 133 height 26
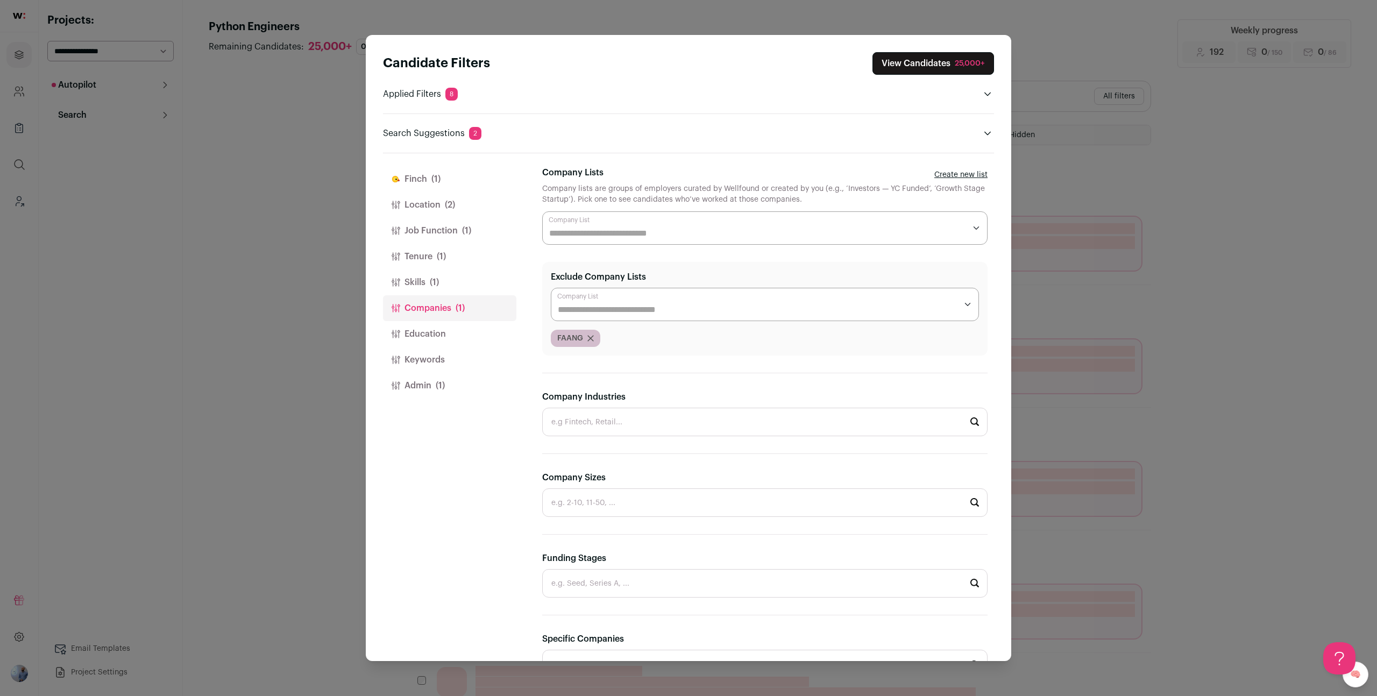
click at [419, 388] on button "Admin (1)" at bounding box center [449, 386] width 133 height 26
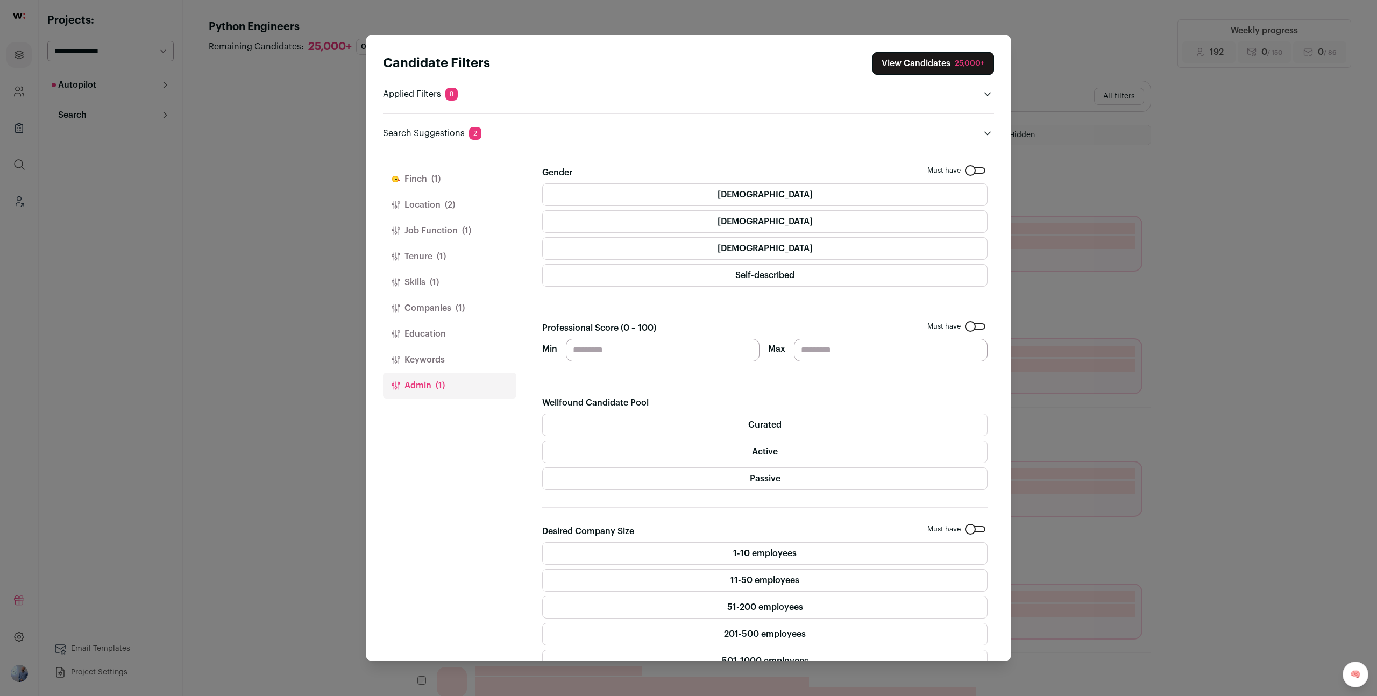
click at [688, 216] on label "[DEMOGRAPHIC_DATA]" at bounding box center [764, 221] width 445 height 23
click at [688, 55] on button "View Candidates 22,677" at bounding box center [936, 63] width 115 height 23
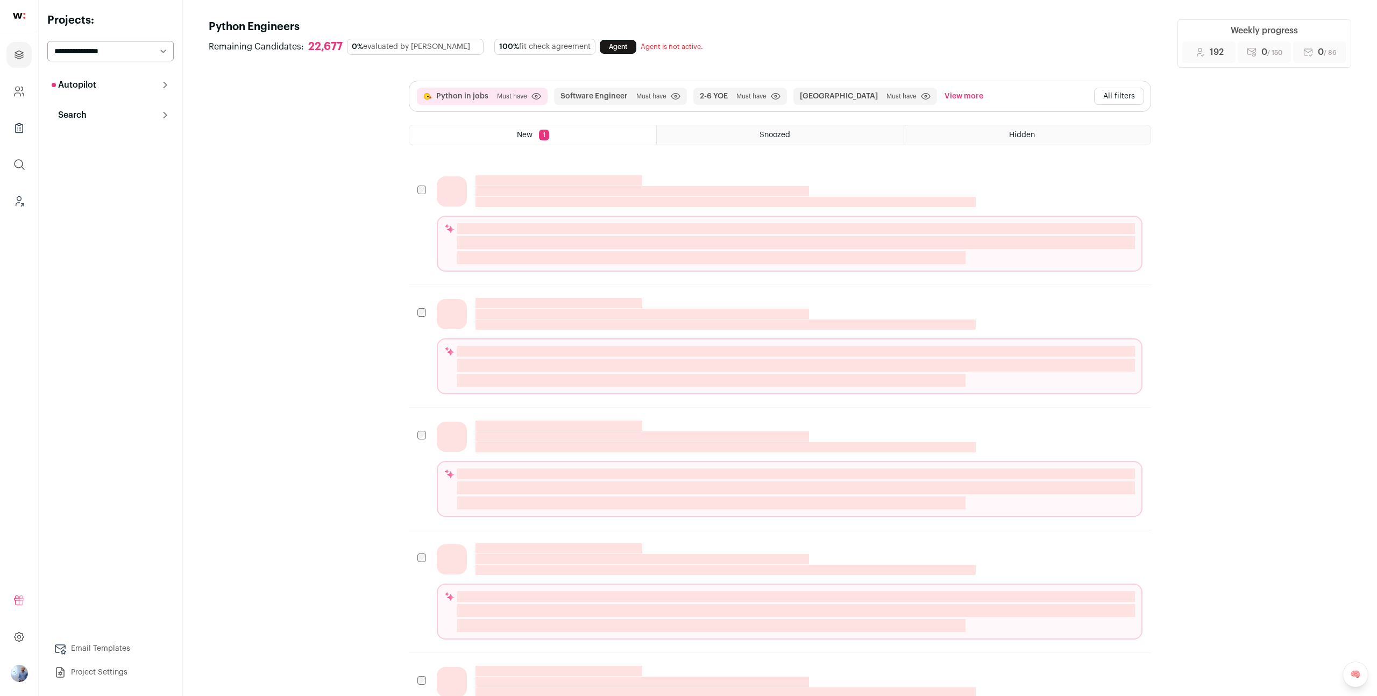
click at [116, 119] on button "Search" at bounding box center [110, 115] width 126 height 22
click at [136, 181] on link "Prospects 169" at bounding box center [110, 189] width 126 height 22
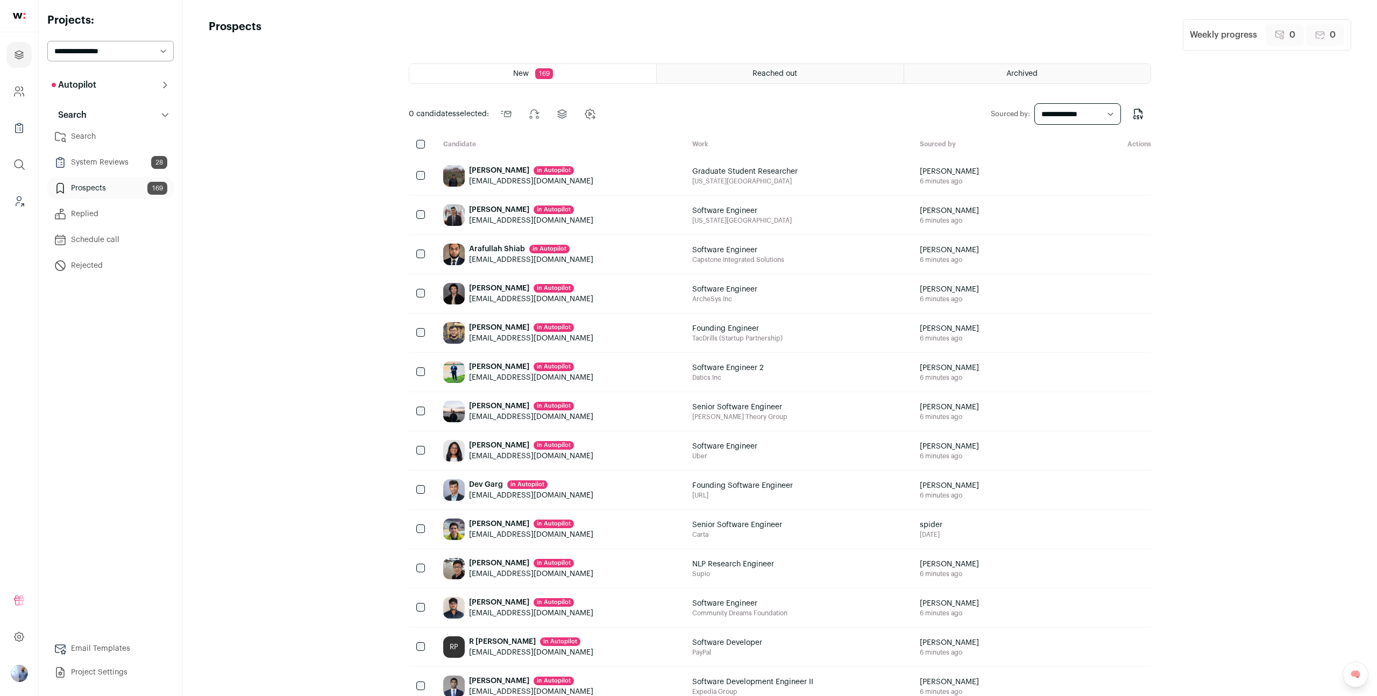
click at [116, 118] on button "Search" at bounding box center [110, 115] width 126 height 22
click at [110, 129] on div "Autopilot Autopilot Interested Pre-contact 169 Interview Pipeline Analytics Con…" at bounding box center [110, 378] width 126 height 609
click at [102, 122] on button "Search" at bounding box center [110, 115] width 126 height 22
click at [96, 137] on link "Search" at bounding box center [110, 137] width 126 height 22
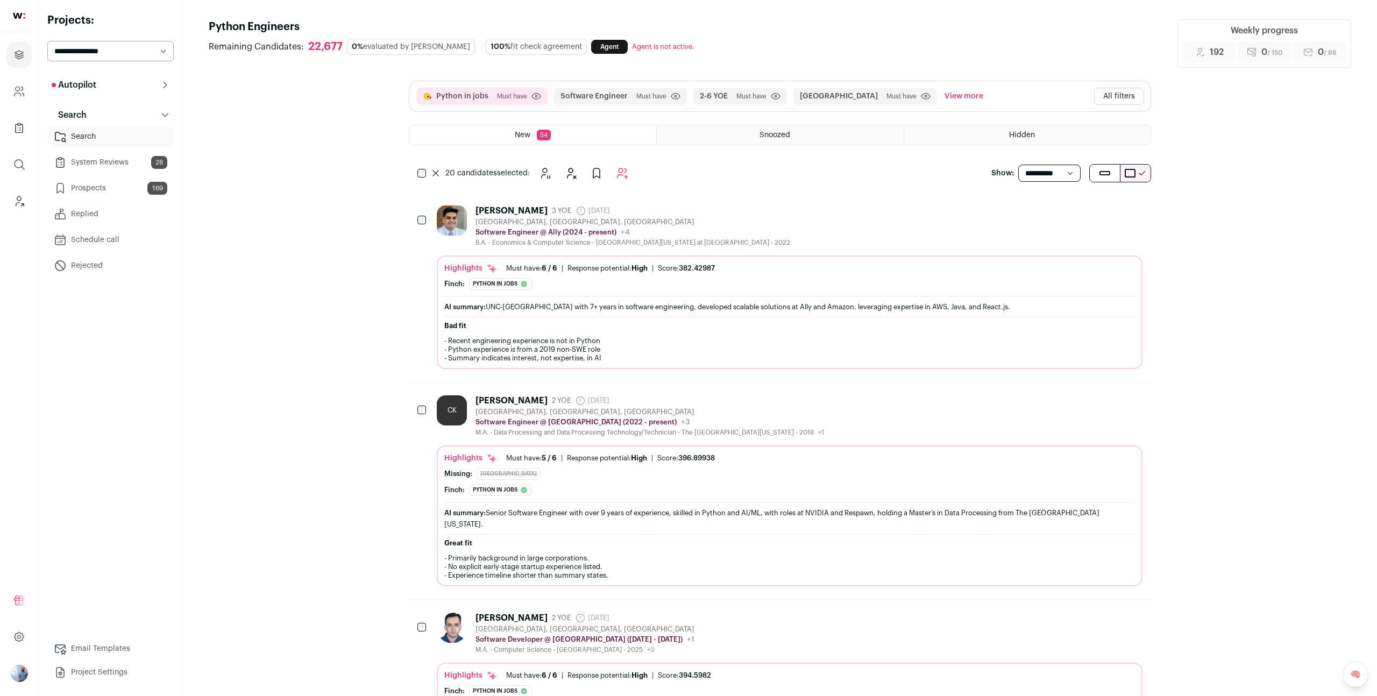
click at [688, 96] on button "All filters" at bounding box center [1119, 96] width 50 height 17
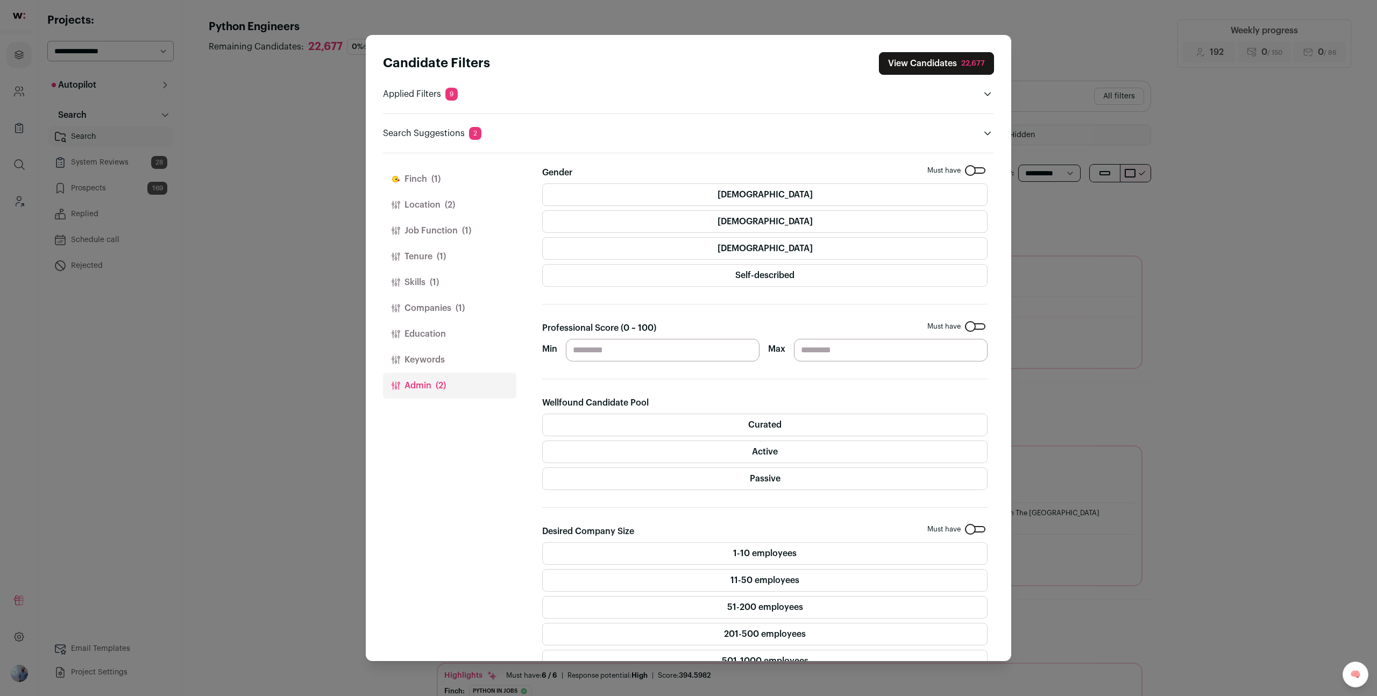
click at [424, 183] on button "Finch (1)" at bounding box center [449, 179] width 133 height 26
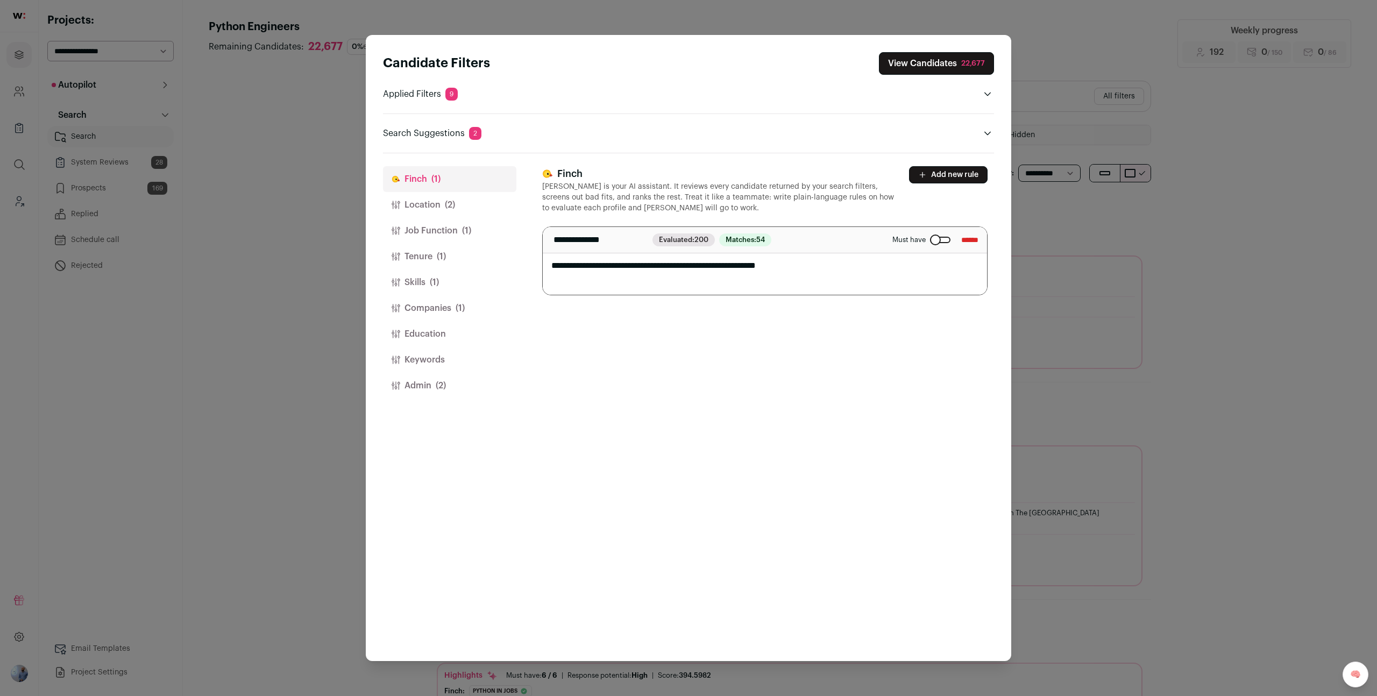
click at [649, 271] on textarea "**********" at bounding box center [765, 261] width 444 height 68
click at [688, 125] on div "Candidate Filters View Candidates 22,677 Applied Filters 9 Python in jobs Must …" at bounding box center [688, 348] width 1377 height 696
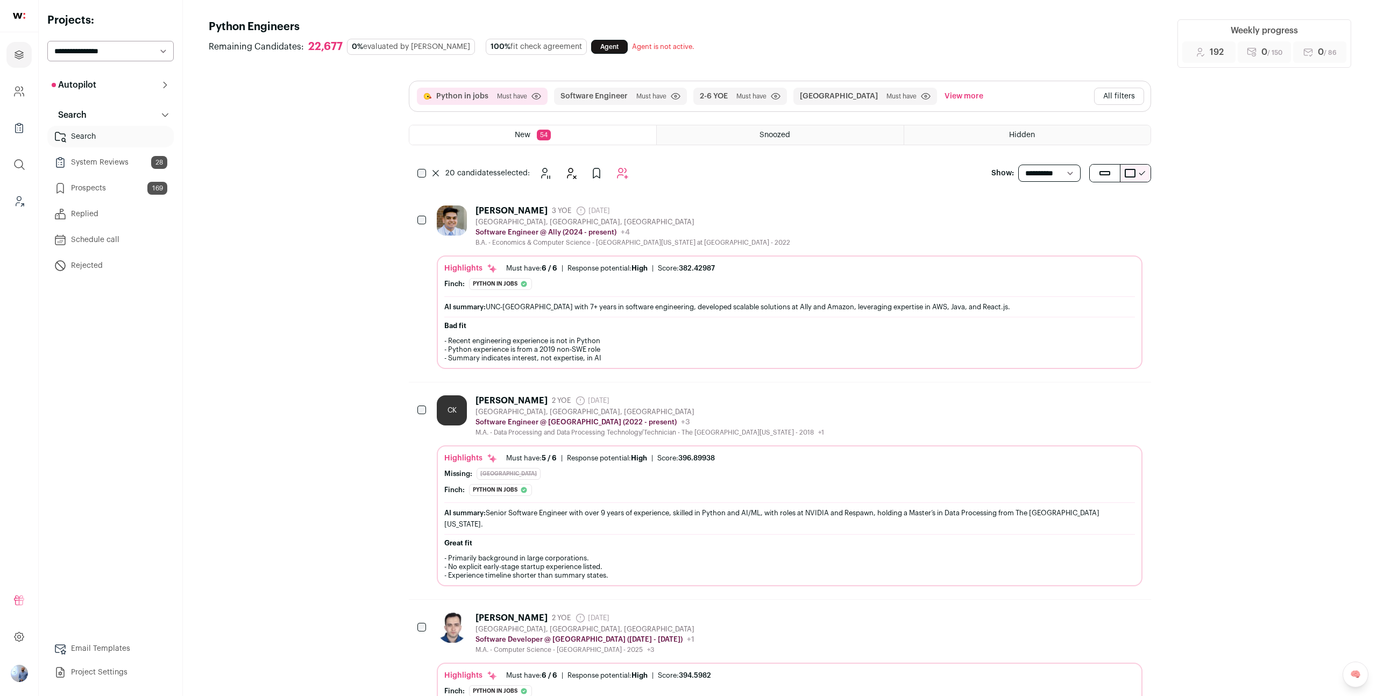
click at [105, 187] on link "Prospects 169" at bounding box center [110, 189] width 126 height 22
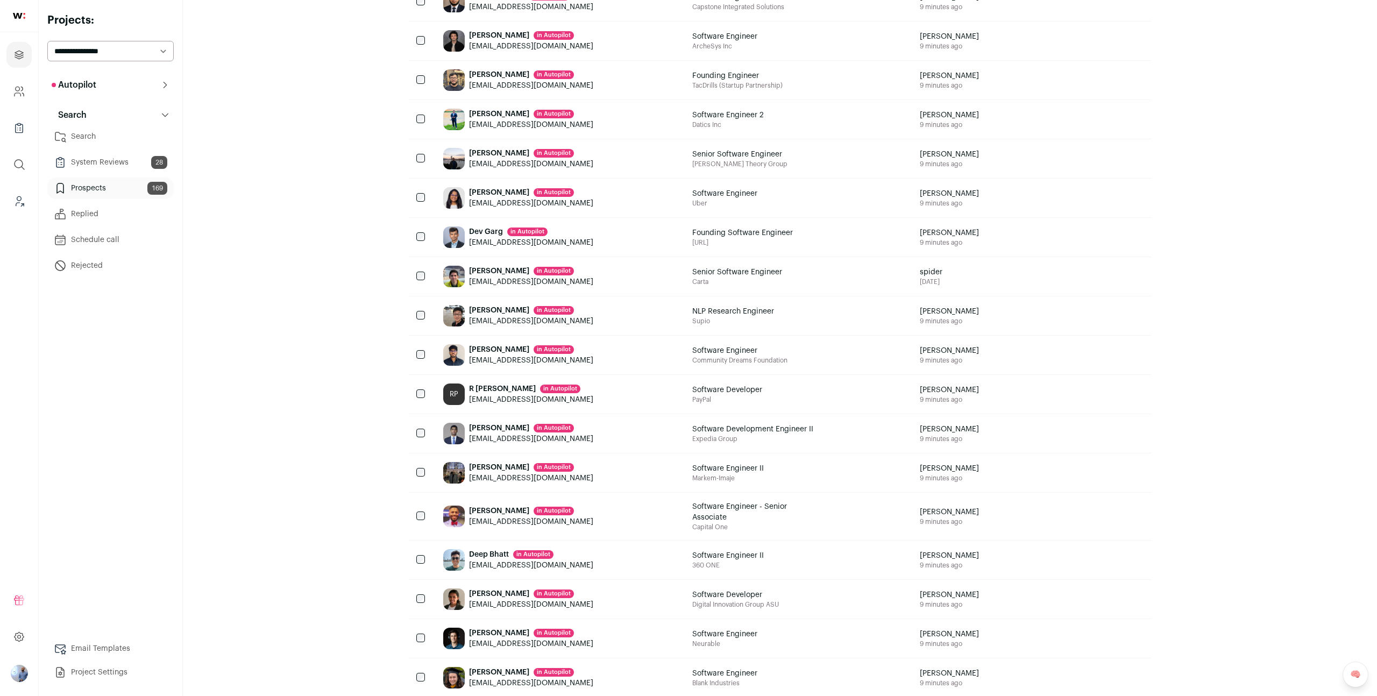
scroll to position [505, 0]
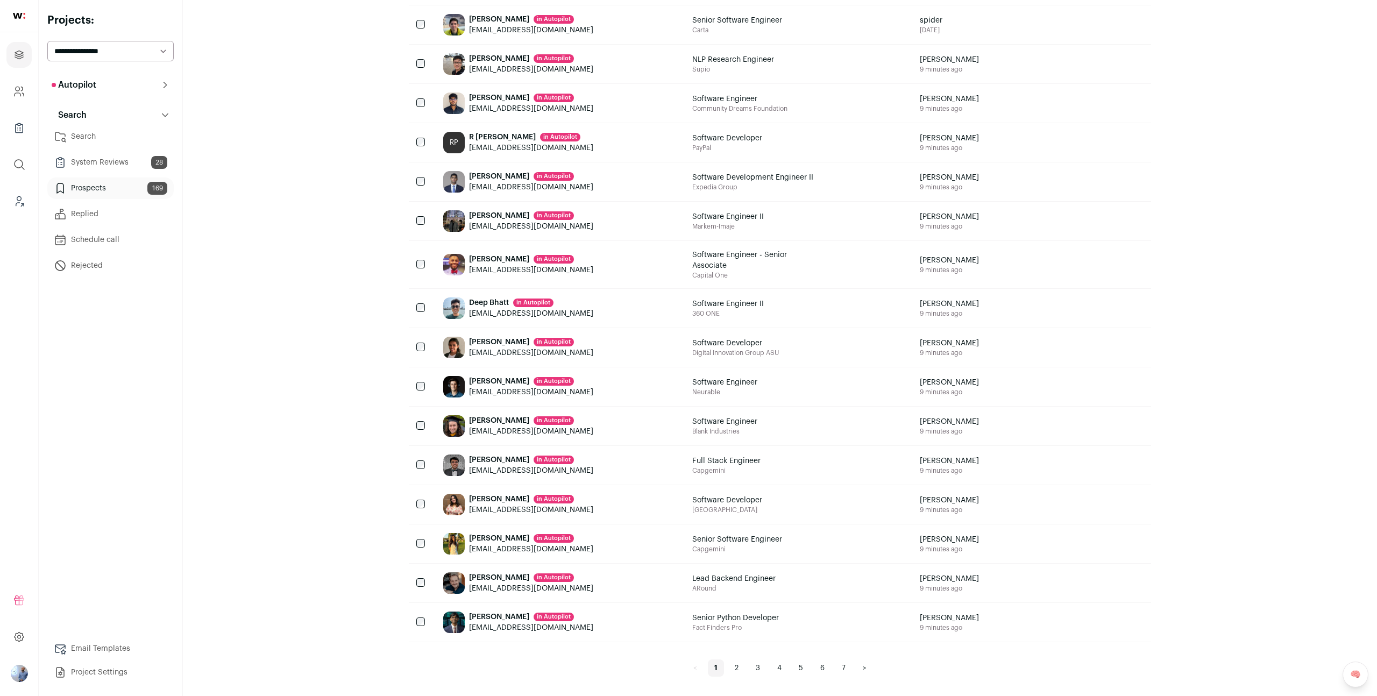
click at [115, 167] on link "System Reviews 28" at bounding box center [110, 163] width 126 height 22
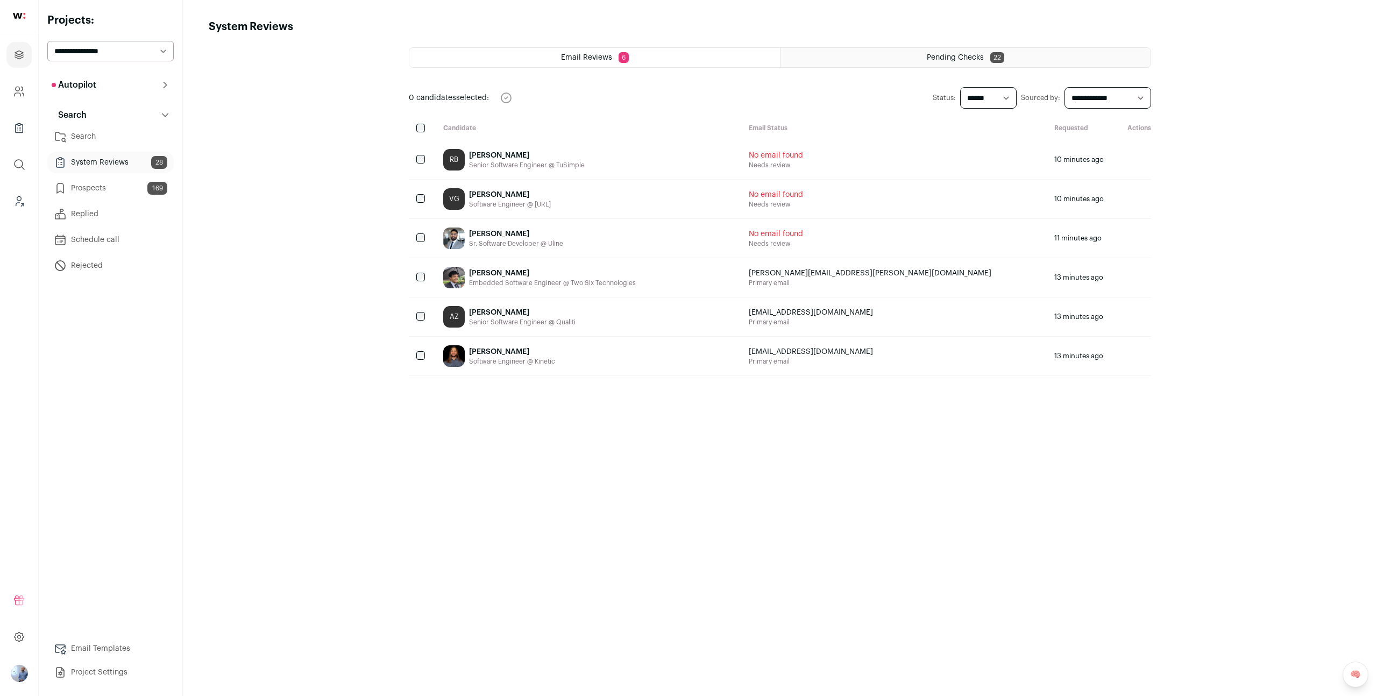
click at [617, 230] on div "Naveen Paka Sr. Software Developer @ Uline" at bounding box center [588, 238] width 306 height 39
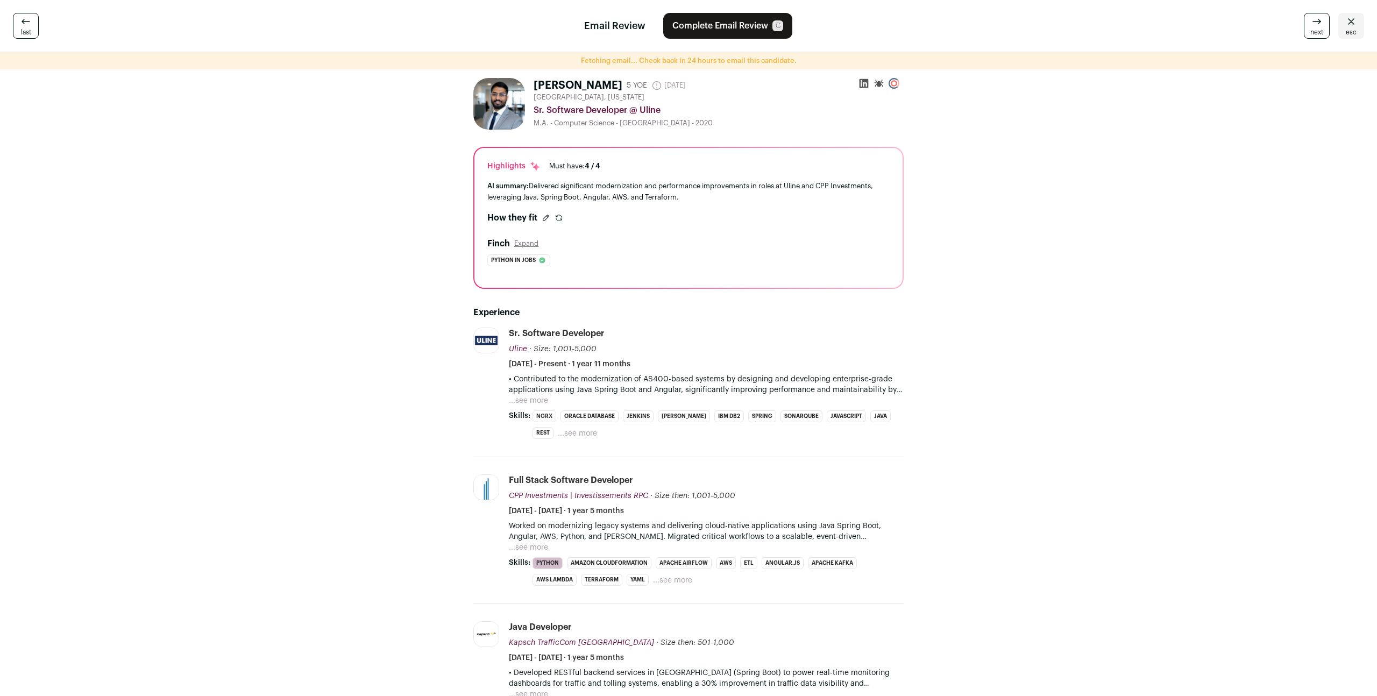
click at [1350, 30] on span "esc" at bounding box center [1351, 32] width 11 height 9
